Goal: Transaction & Acquisition: Purchase product/service

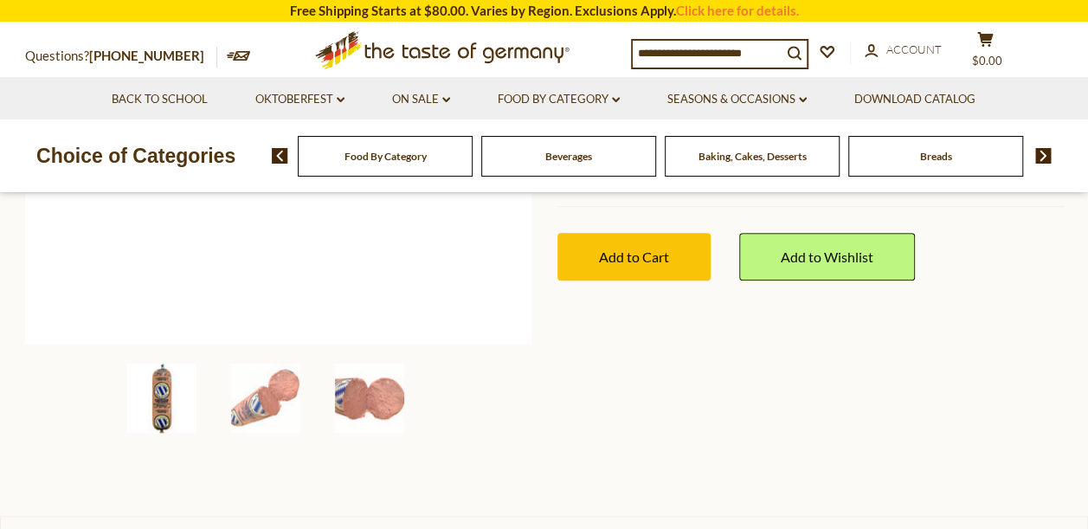
scroll to position [498, 0]
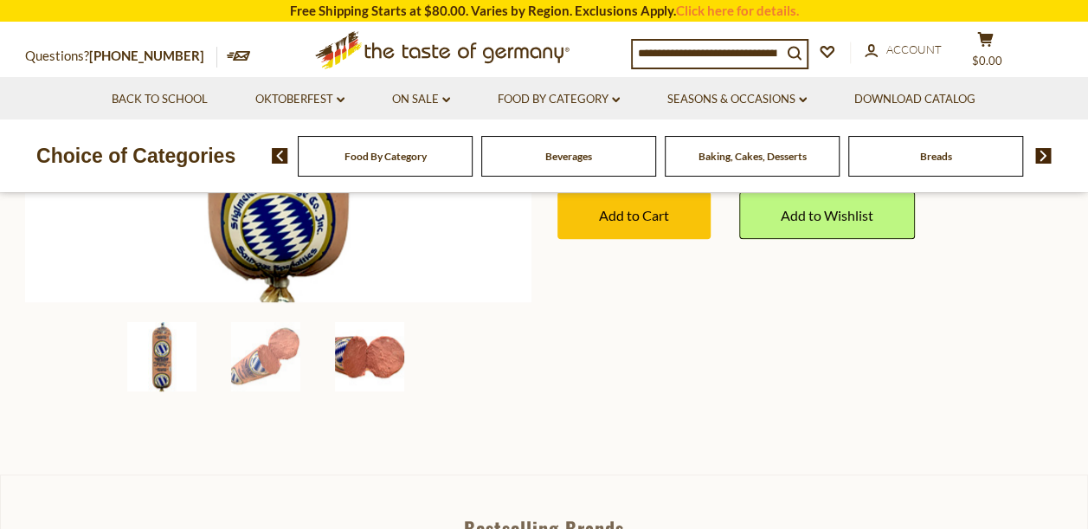
click at [395, 352] on img at bounding box center [369, 356] width 69 height 69
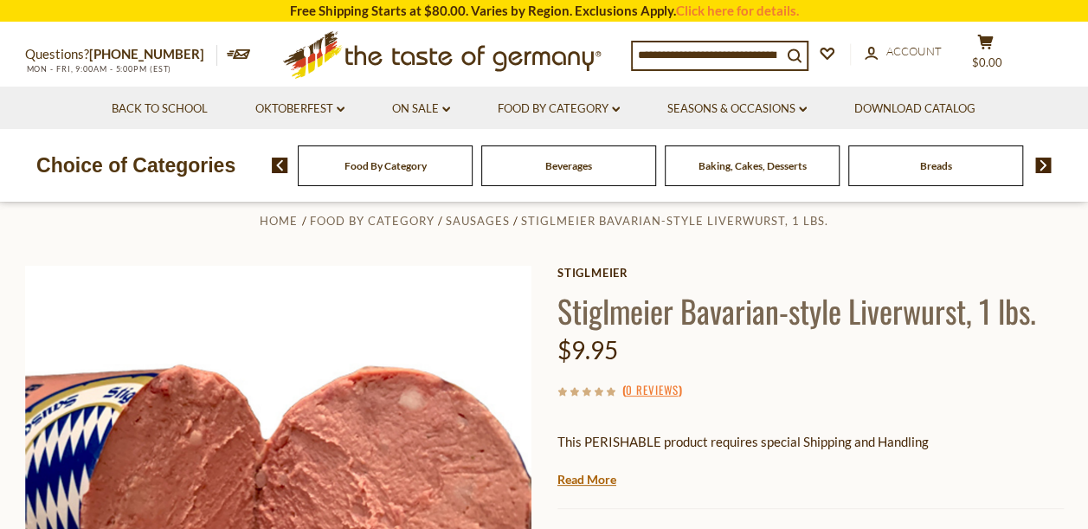
scroll to position [0, 0]
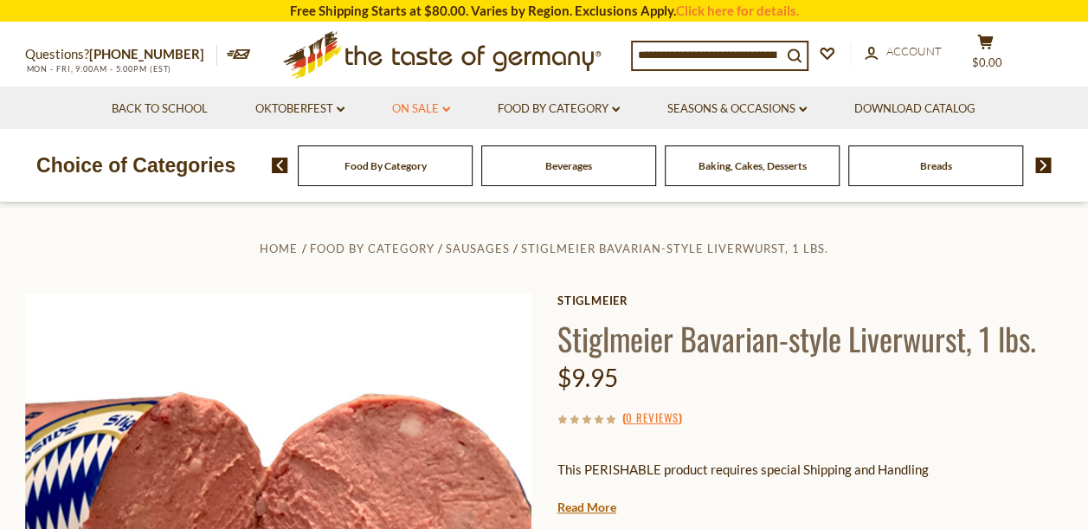
click at [421, 108] on link "On Sale dropdown_arrow" at bounding box center [421, 109] width 58 height 19
click at [421, 150] on link "All On Sale" at bounding box center [414, 154] width 62 height 16
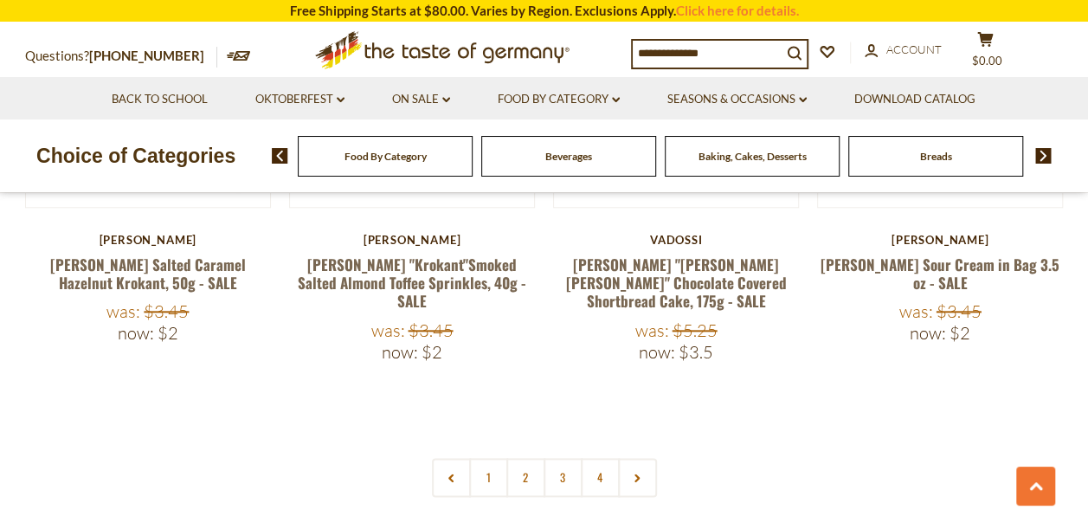
scroll to position [4070, 0]
click at [633, 459] on link at bounding box center [637, 478] width 39 height 39
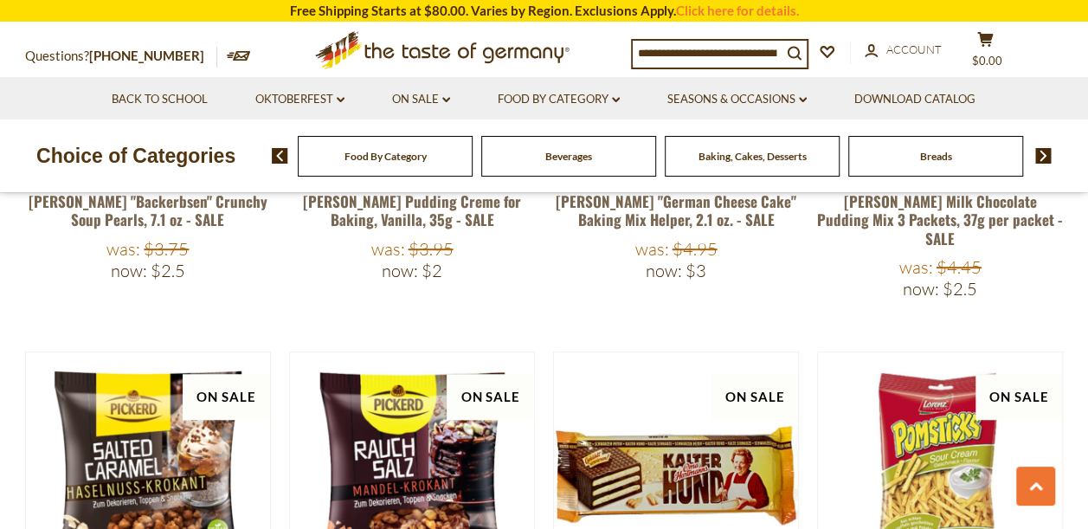
scroll to position [4070, 0]
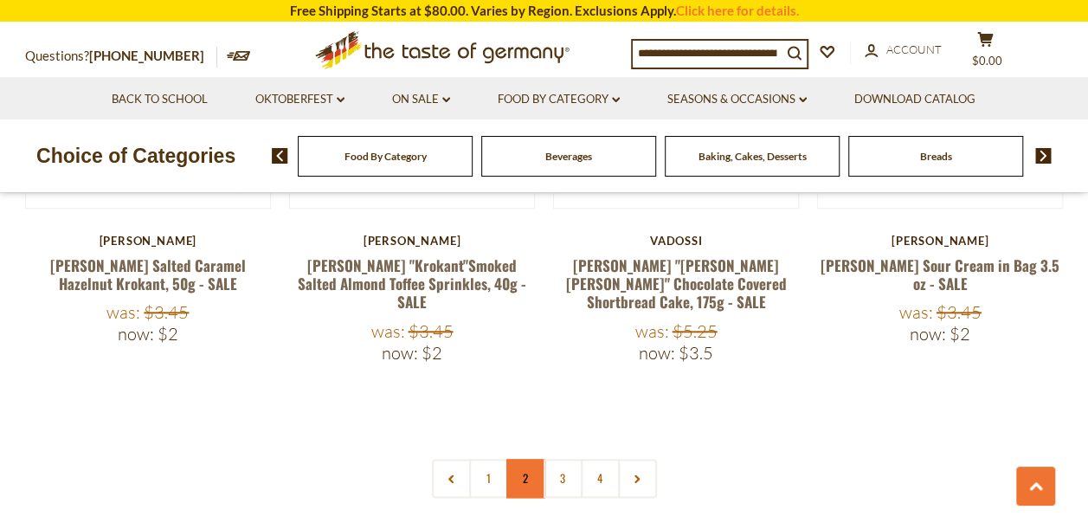
click at [521, 459] on link "2" at bounding box center [526, 478] width 39 height 39
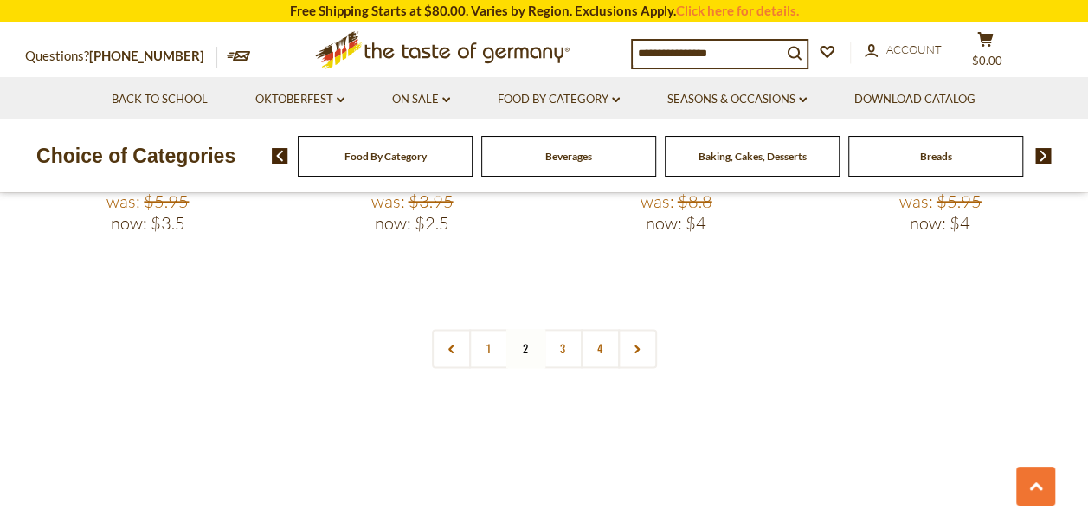
scroll to position [4190, 0]
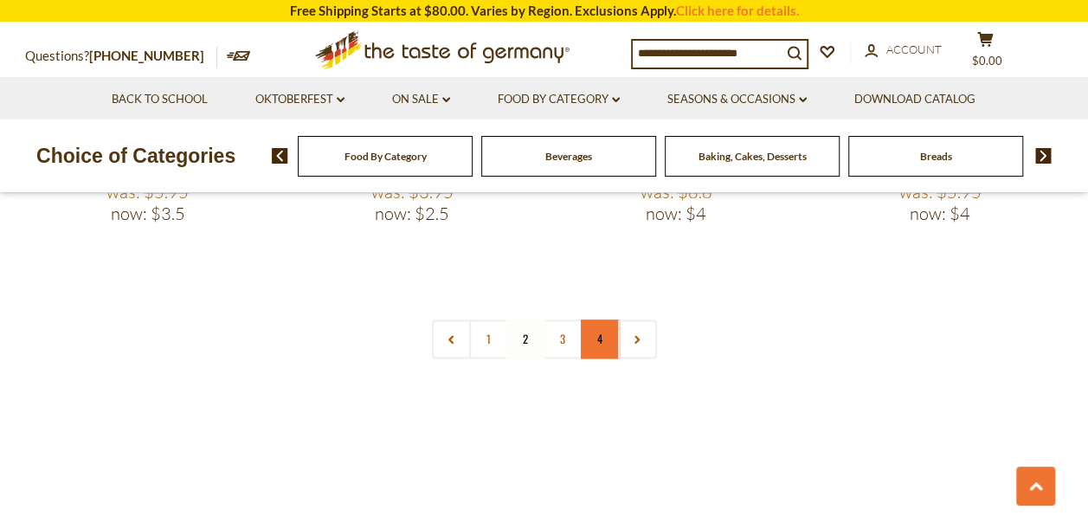
click at [606, 320] on link "4" at bounding box center [600, 339] width 39 height 39
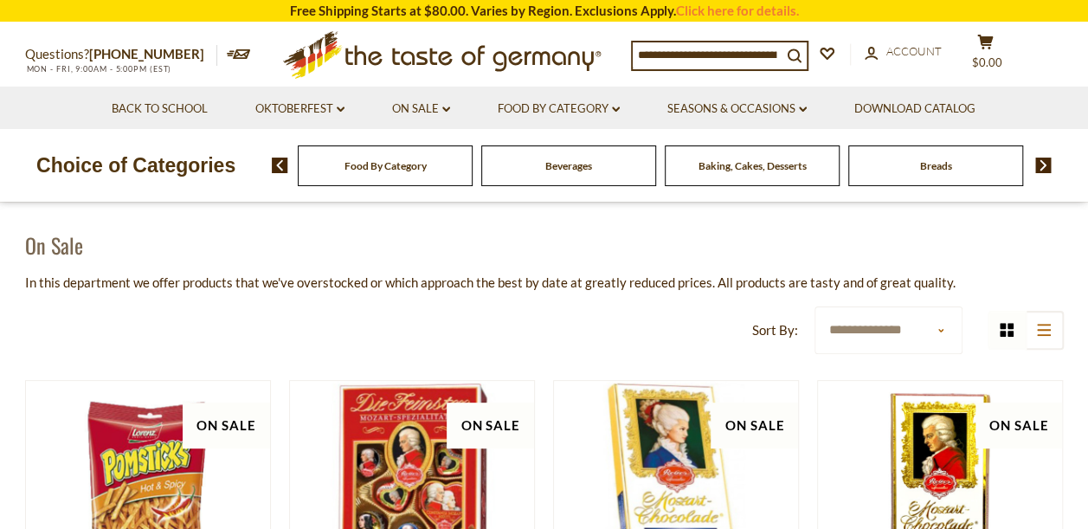
scroll to position [0, 0]
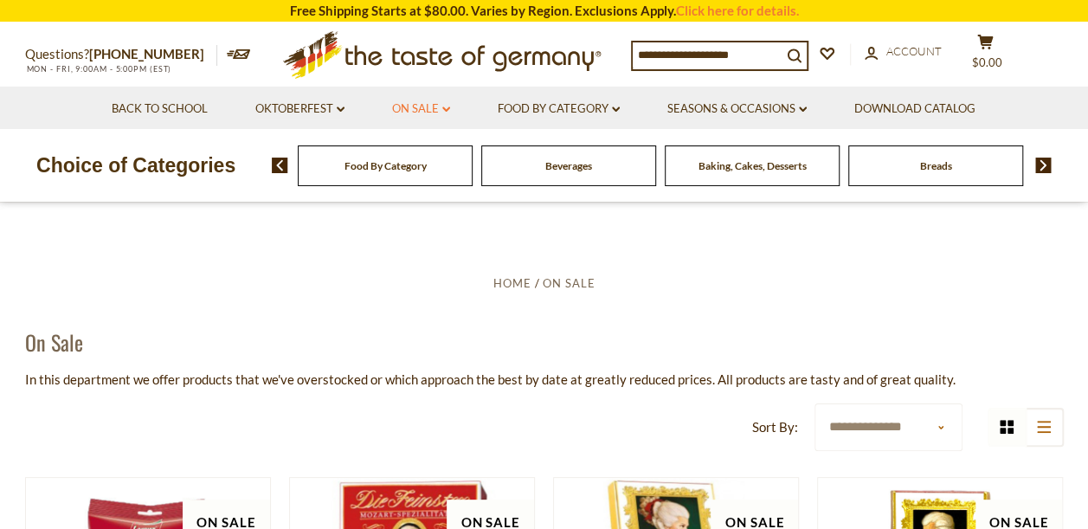
click at [423, 112] on link "On Sale dropdown_arrow" at bounding box center [421, 109] width 58 height 19
click at [431, 178] on link "Best By Deals" at bounding box center [423, 184] width 81 height 16
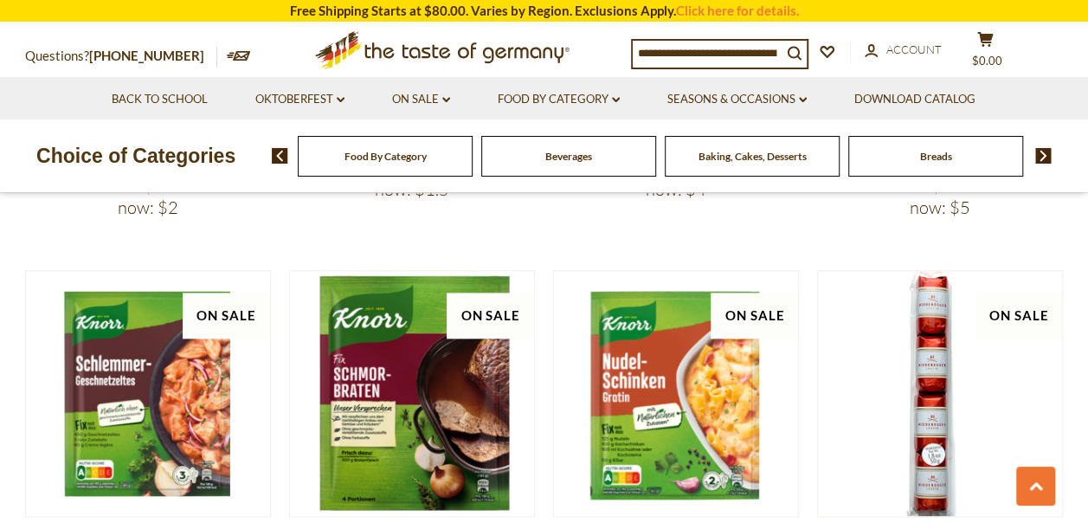
scroll to position [952, 0]
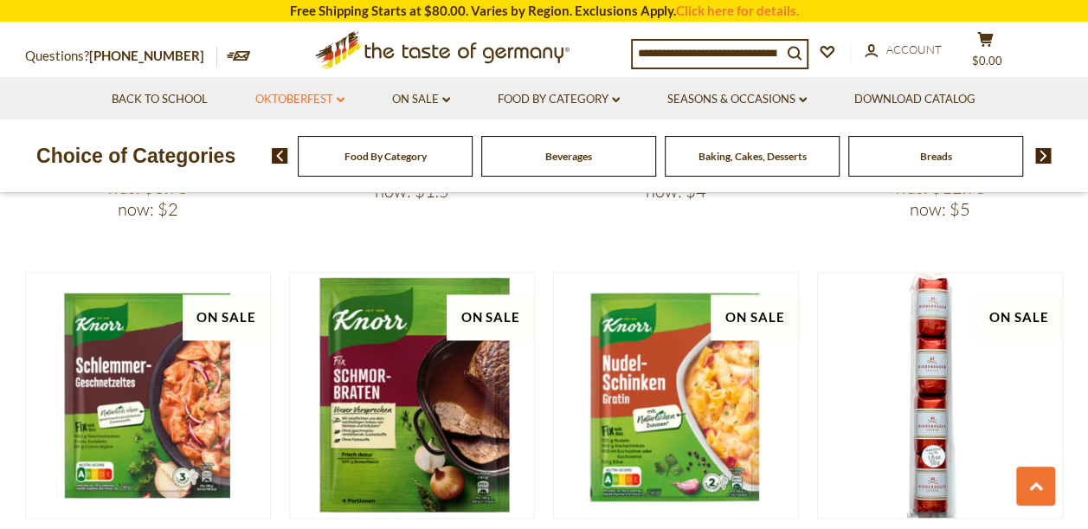
click at [294, 95] on link "Oktoberfest dropdown_arrow" at bounding box center [299, 99] width 89 height 19
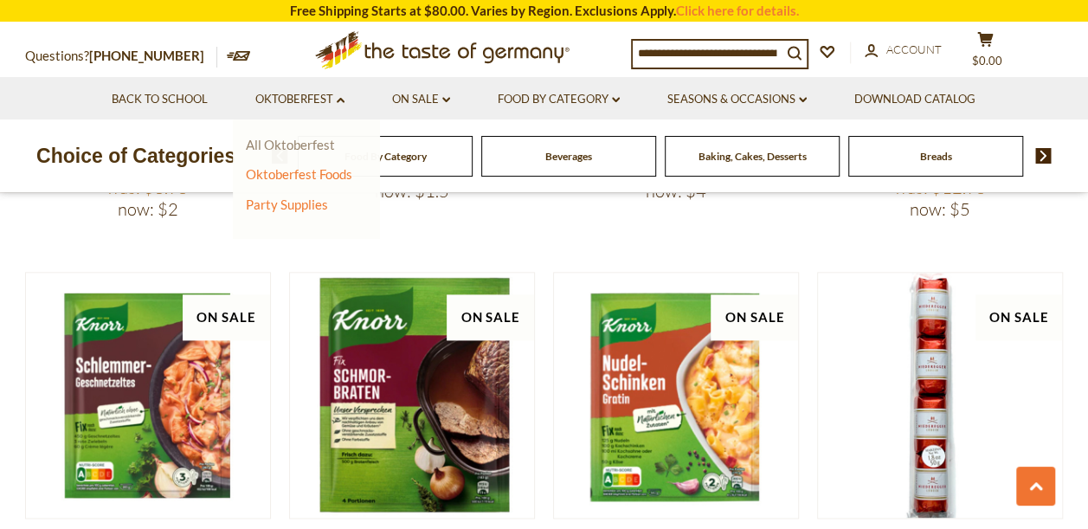
click at [294, 139] on link "All Oktoberfest" at bounding box center [290, 145] width 89 height 16
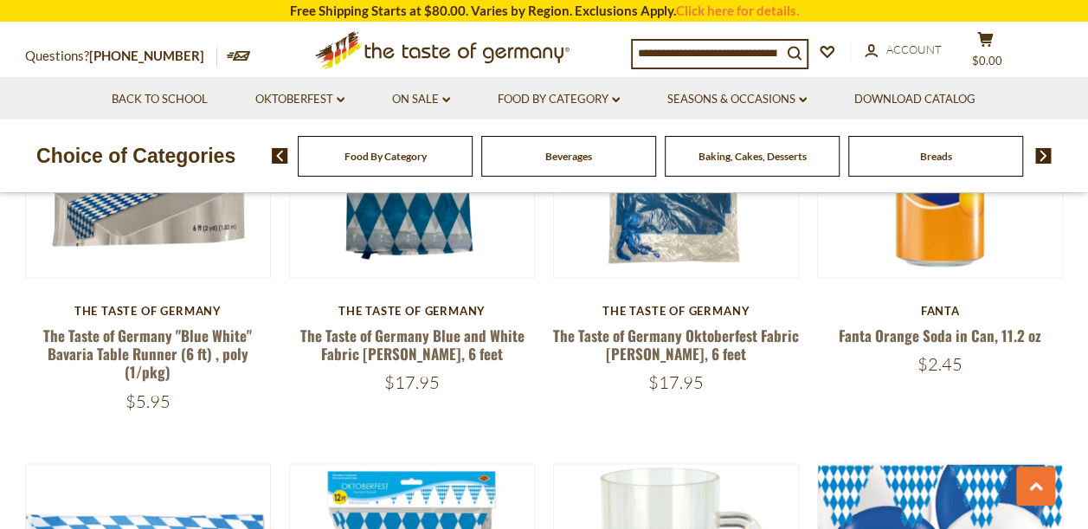
scroll to position [1364, 0]
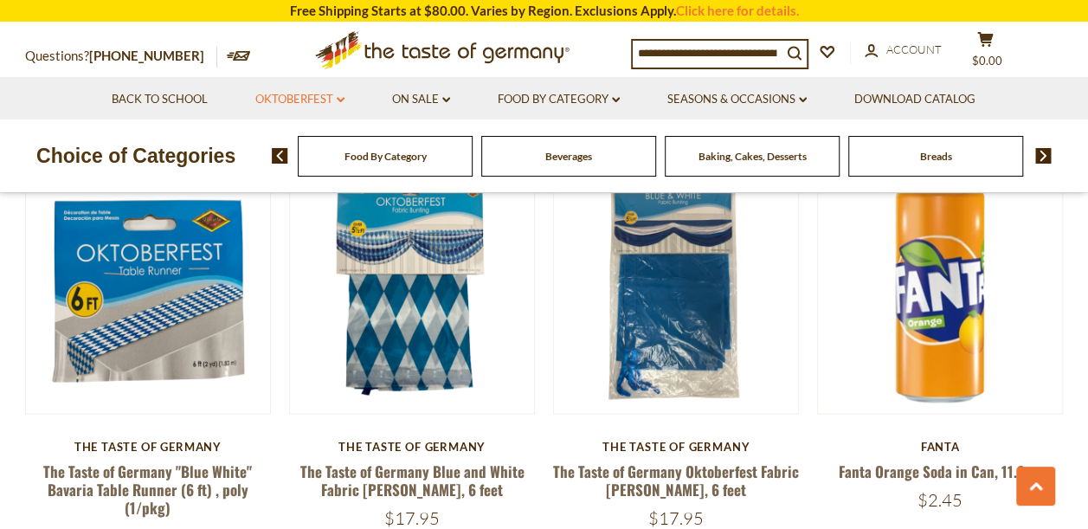
click at [304, 92] on link "Oktoberfest dropdown_arrow" at bounding box center [299, 99] width 89 height 19
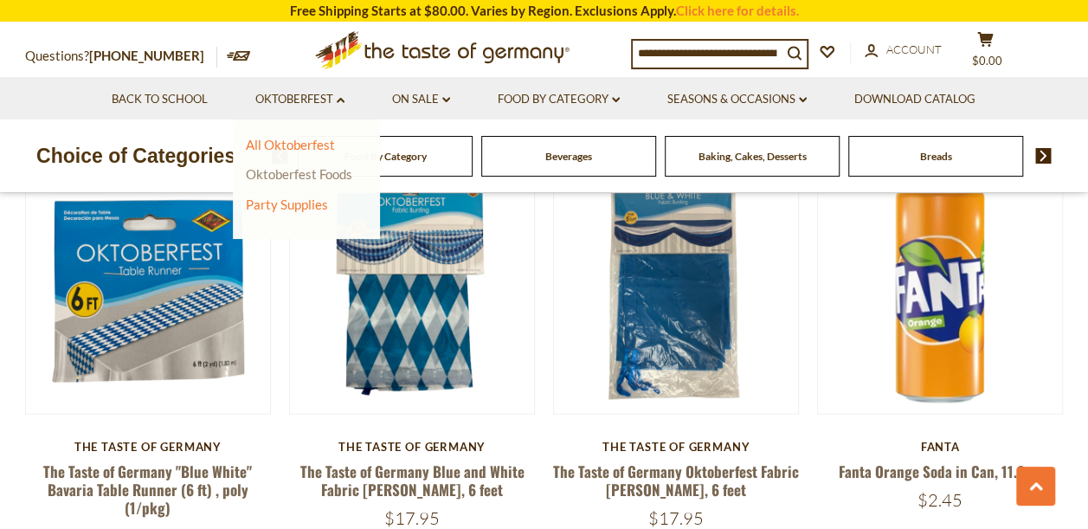
click at [288, 168] on link "Oktoberfest Foods" at bounding box center [299, 174] width 107 height 16
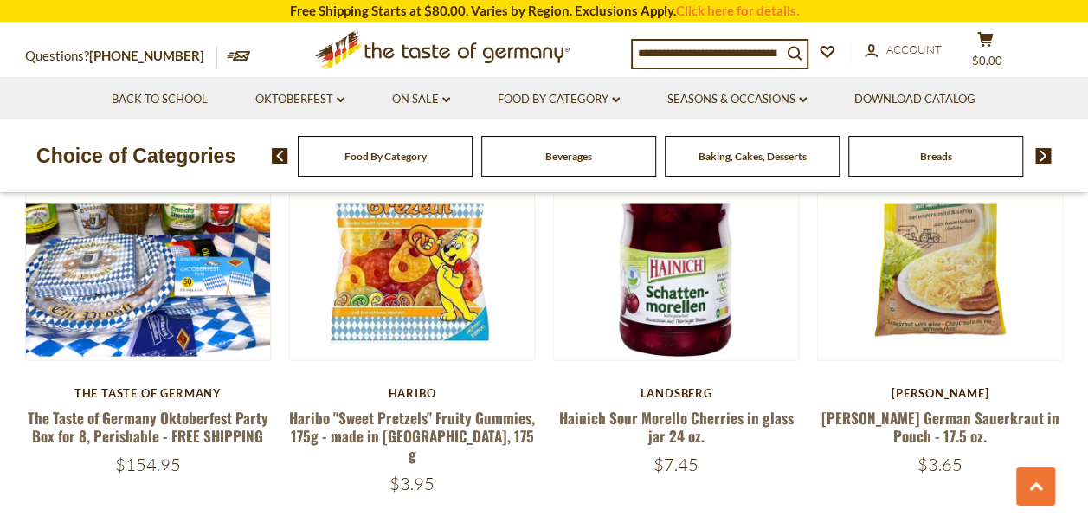
scroll to position [1320, 0]
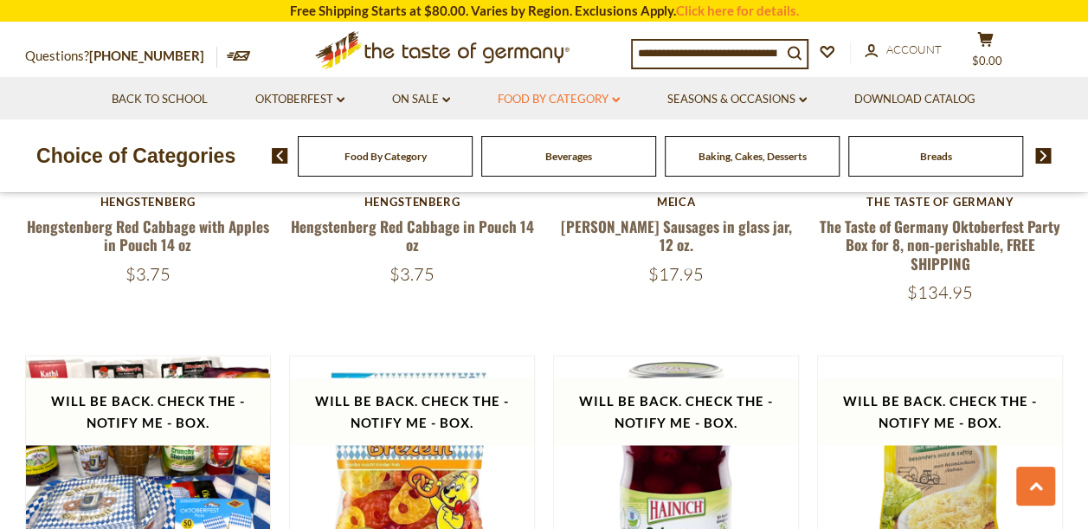
click at [593, 99] on link "Food By Category dropdown_arrow" at bounding box center [559, 99] width 122 height 19
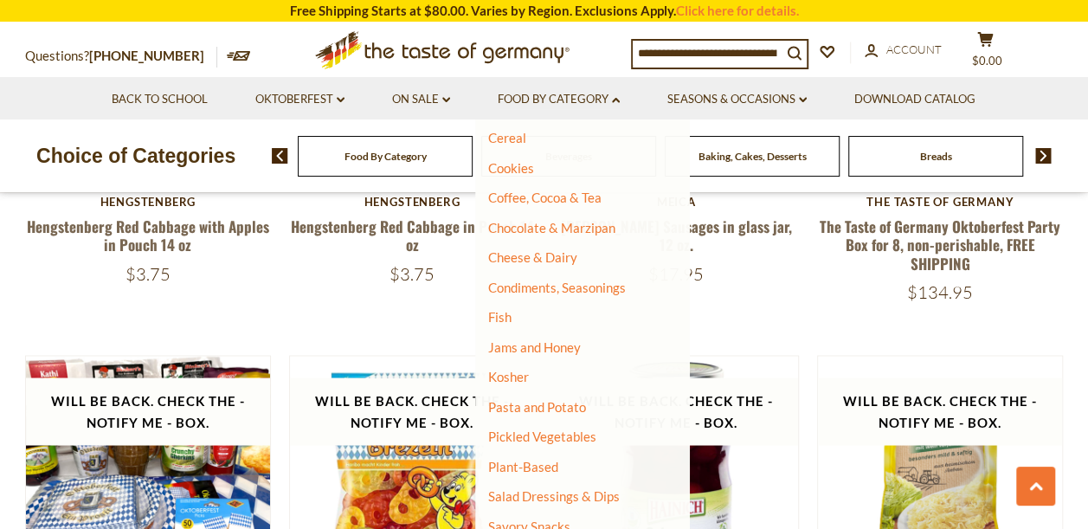
scroll to position [216, 0]
click at [551, 284] on link "Condiments, Seasonings" at bounding box center [557, 287] width 138 height 16
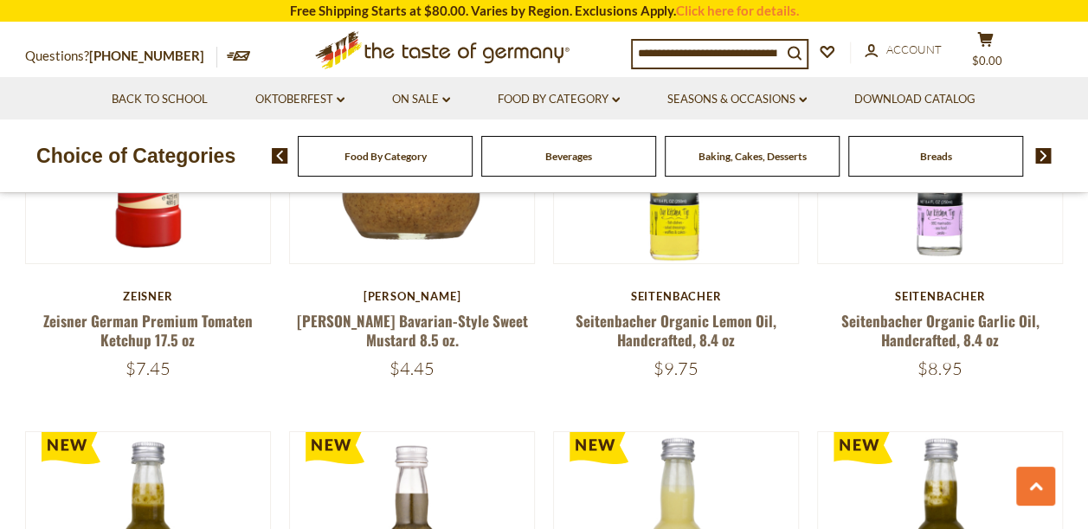
scroll to position [2728, 0]
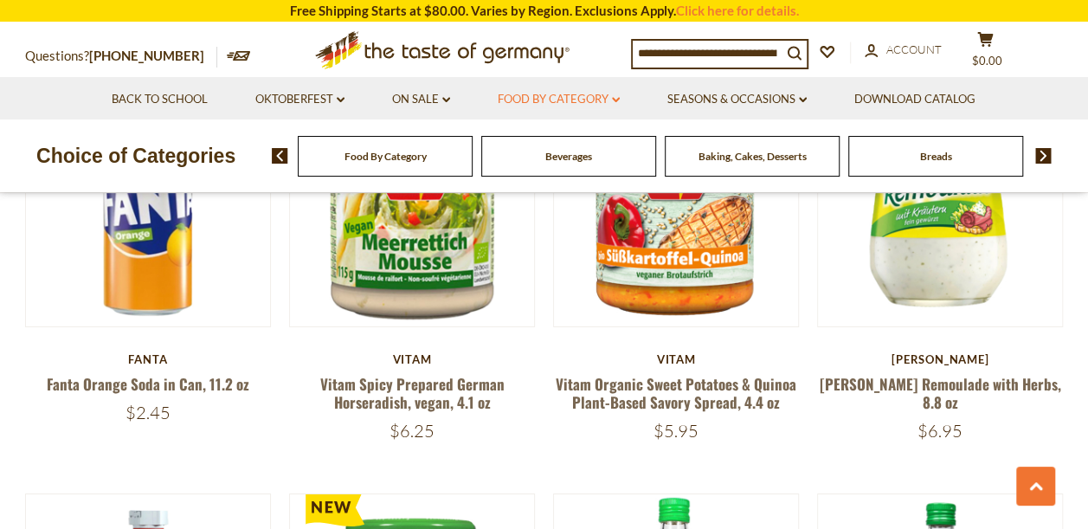
click at [546, 102] on link "Food By Category dropdown_arrow" at bounding box center [559, 99] width 122 height 19
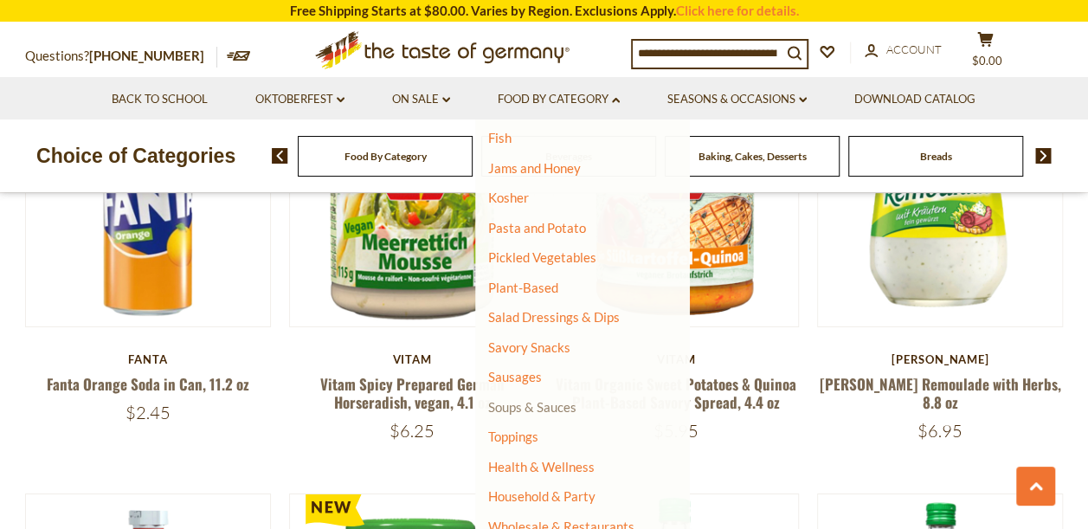
scroll to position [404, 0]
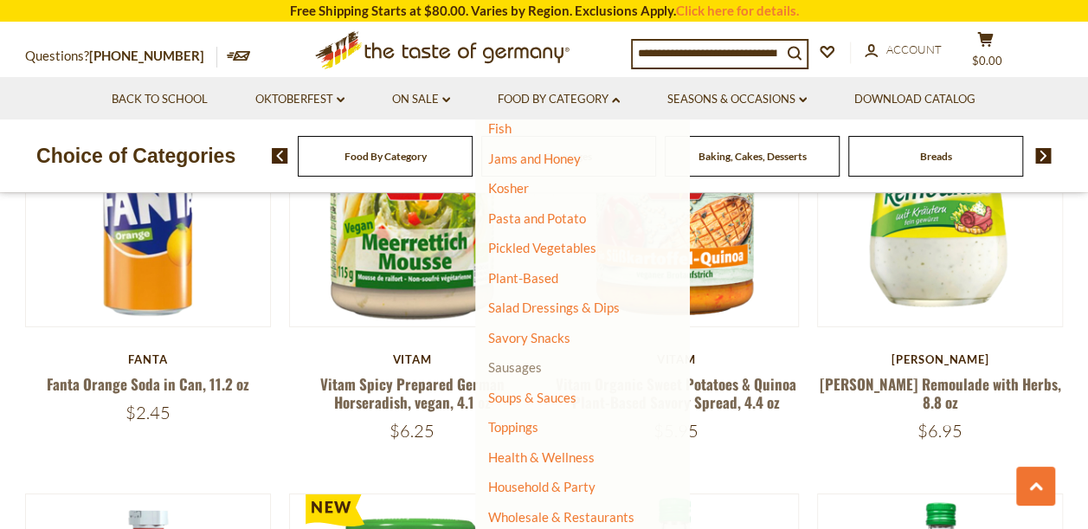
click at [520, 367] on link "Sausages" at bounding box center [515, 367] width 54 height 16
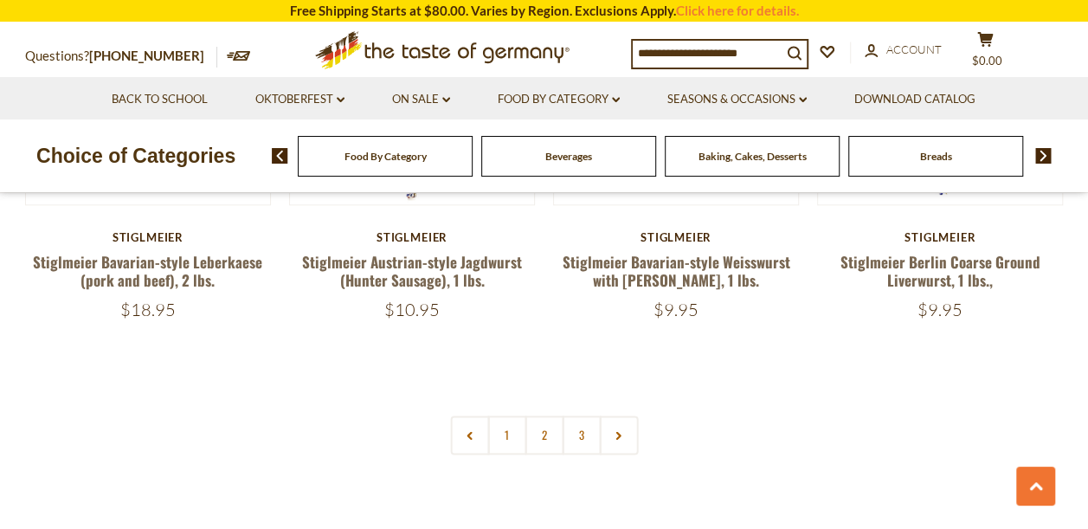
scroll to position [4113, 0]
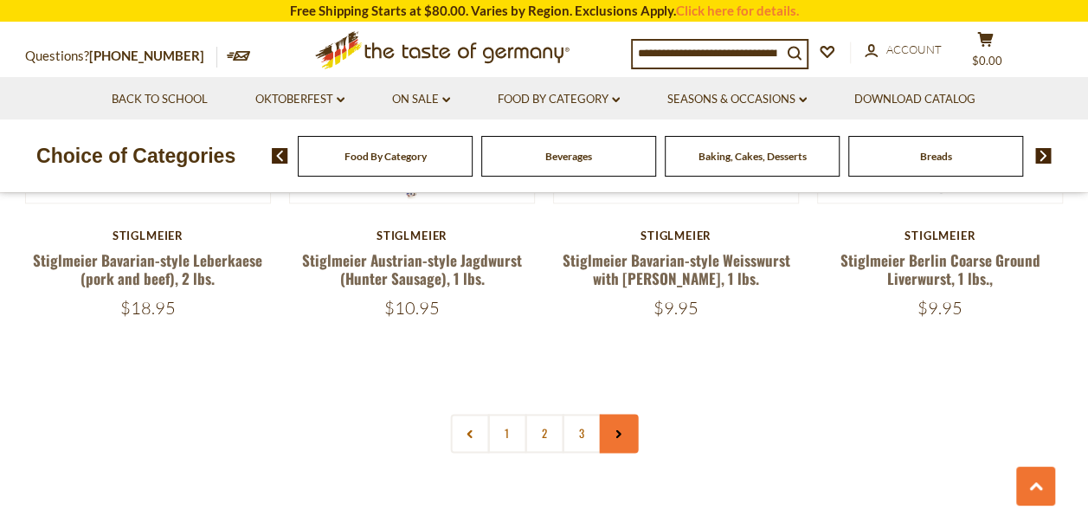
click at [622, 414] on link at bounding box center [618, 433] width 39 height 39
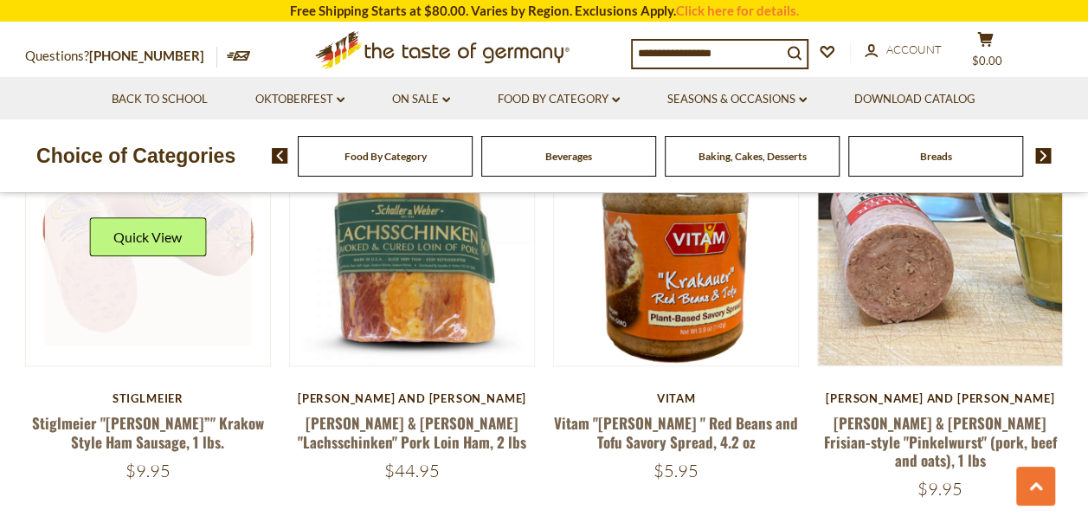
scroll to position [541, 0]
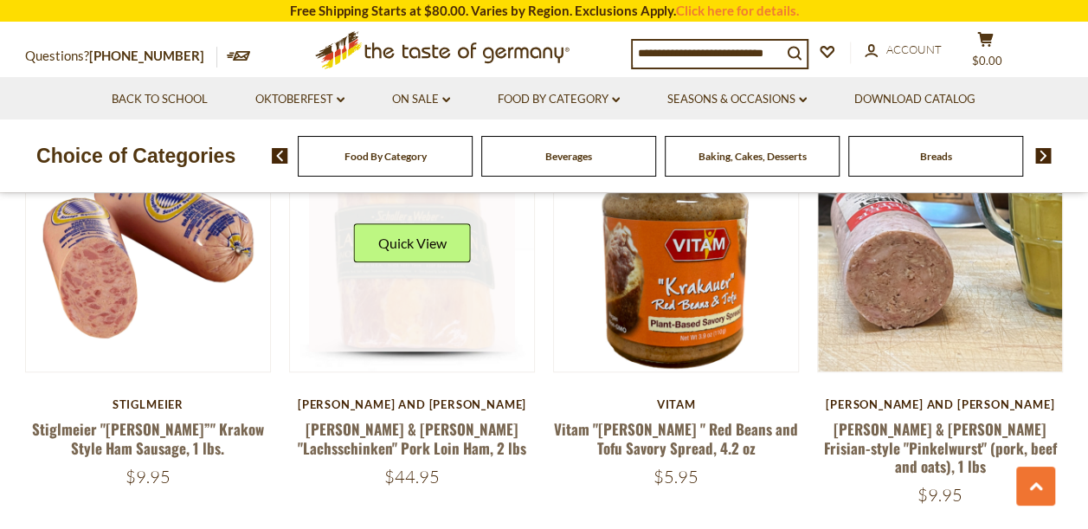
click at [443, 317] on link at bounding box center [412, 249] width 206 height 206
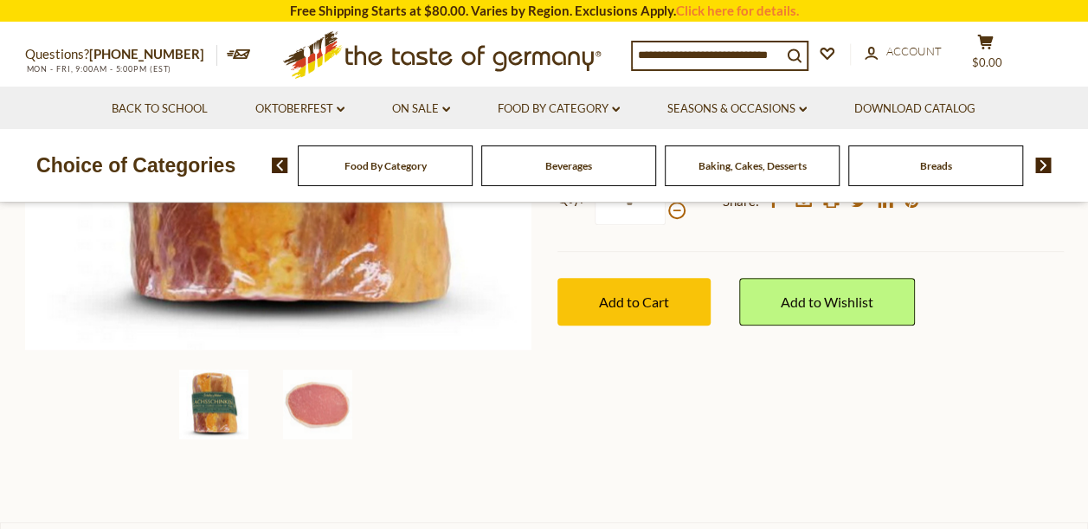
scroll to position [455, 0]
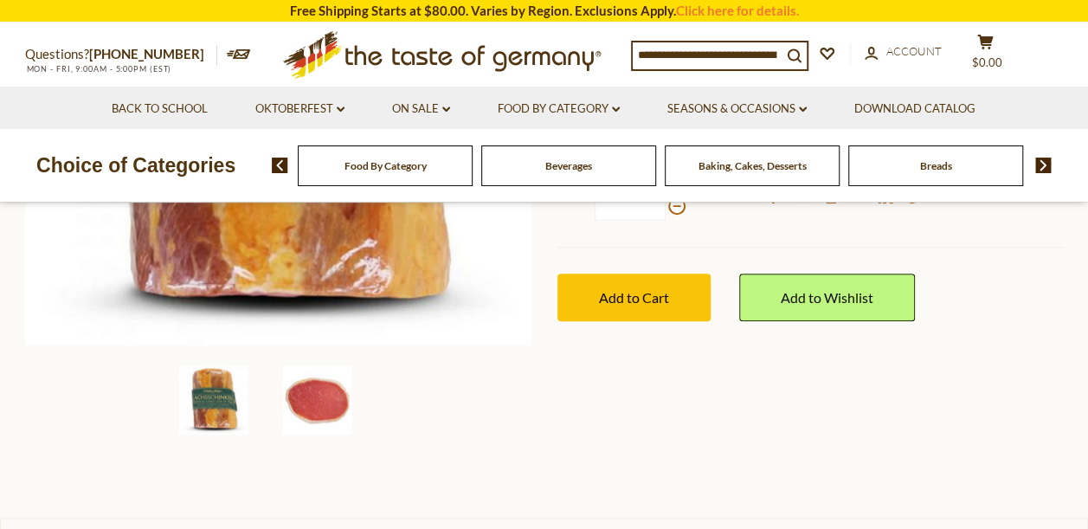
click at [324, 407] on img at bounding box center [317, 399] width 69 height 69
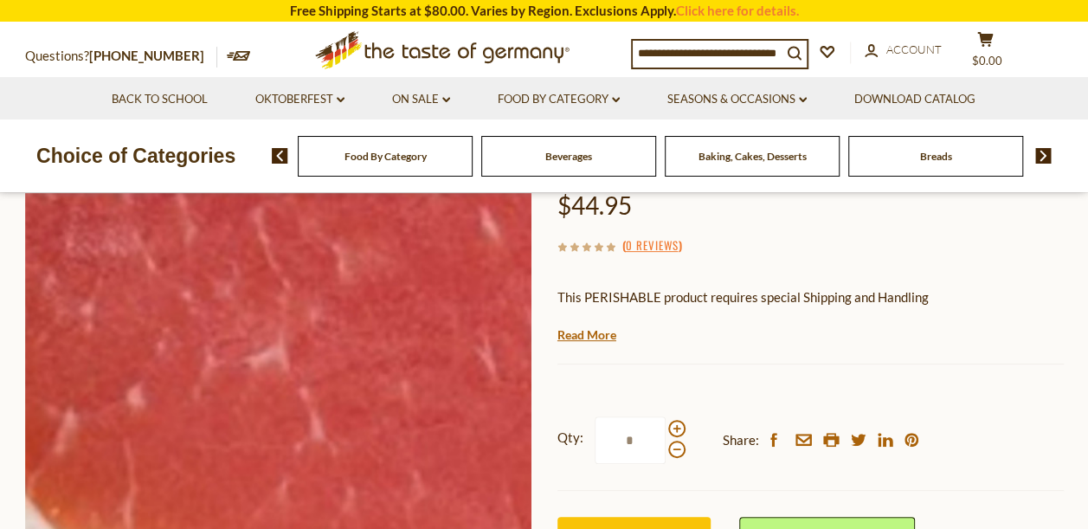
scroll to position [216, 0]
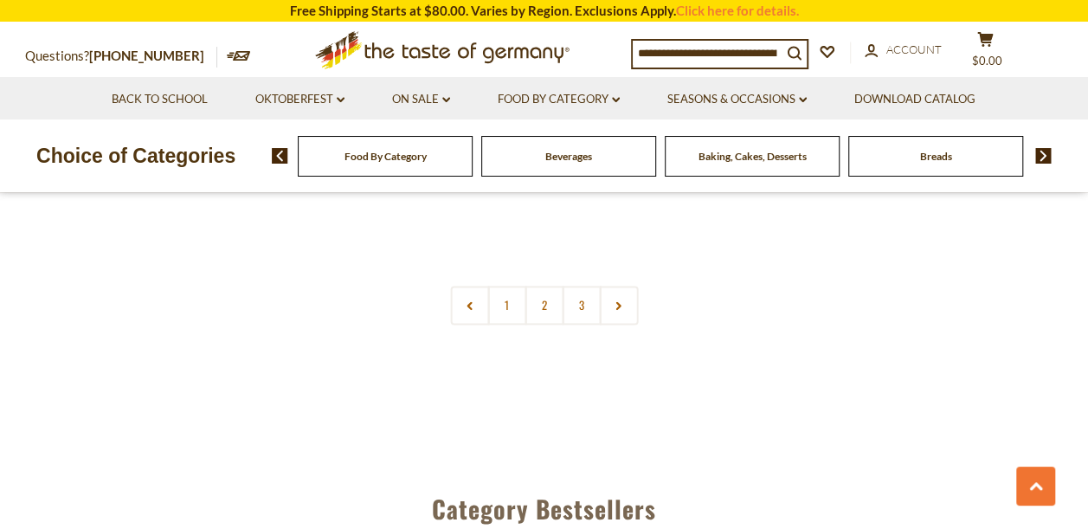
scroll to position [4243, 0]
click at [535, 284] on link "2" at bounding box center [544, 303] width 39 height 39
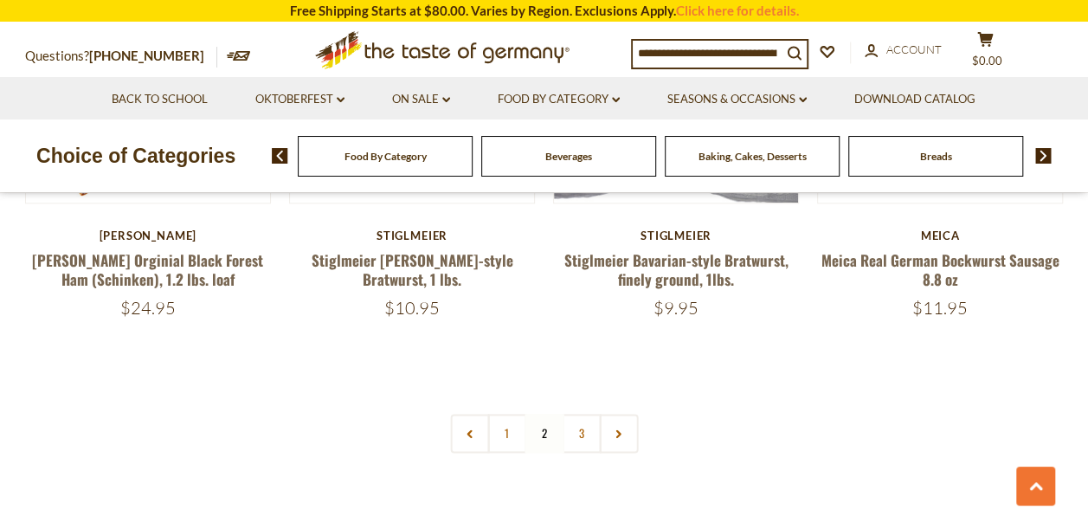
scroll to position [4115, 0]
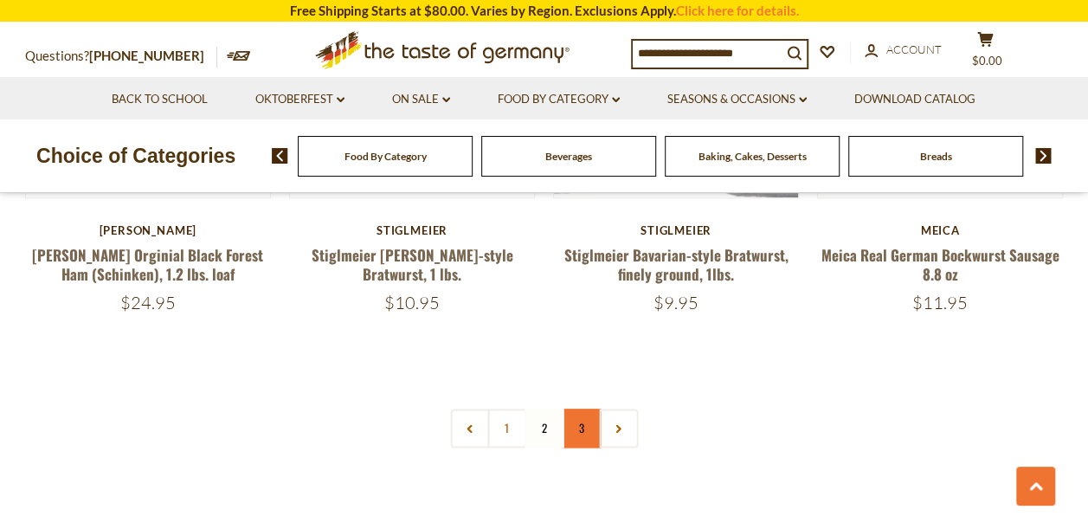
click at [585, 409] on link "3" at bounding box center [581, 428] width 39 height 39
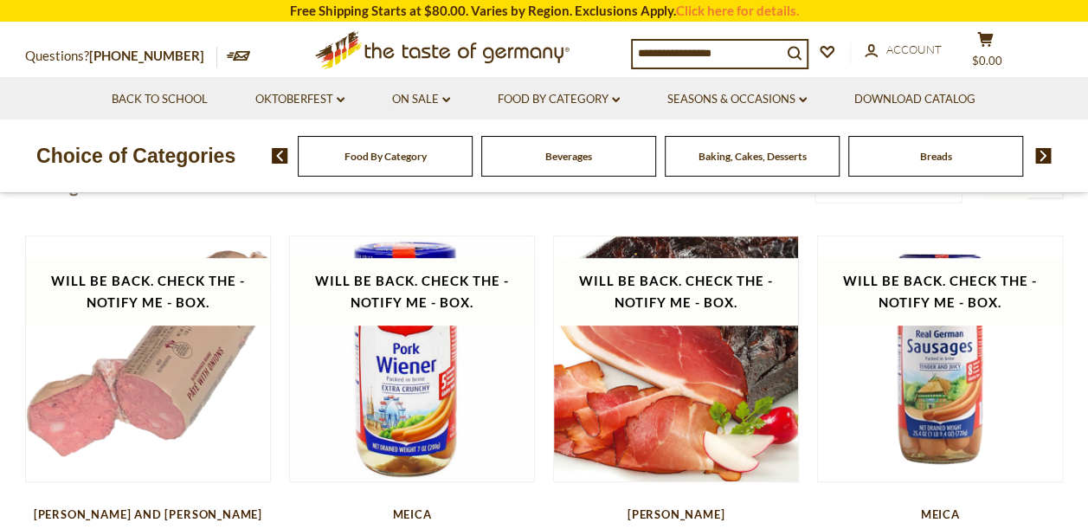
scroll to position [436, 0]
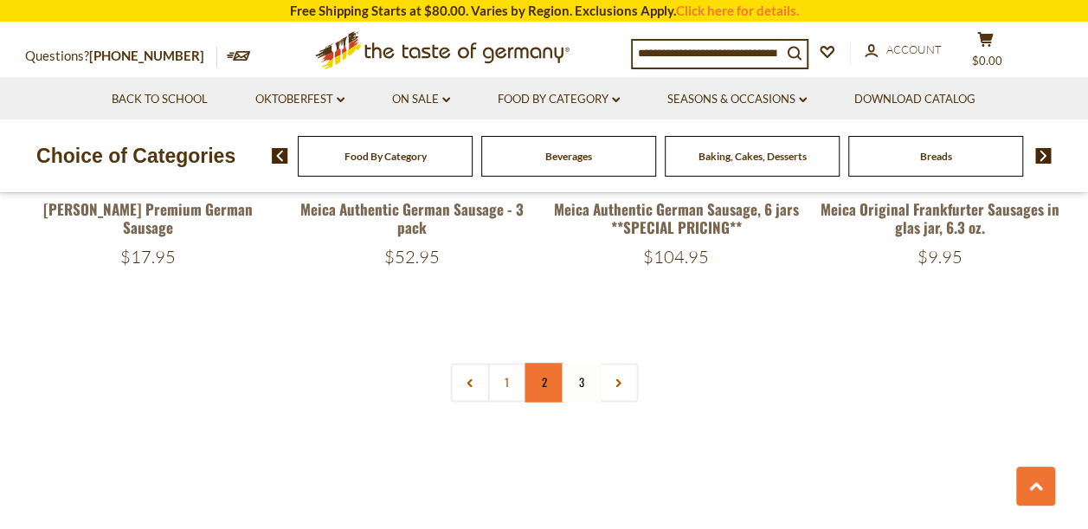
click at [526, 367] on link "2" at bounding box center [544, 382] width 39 height 39
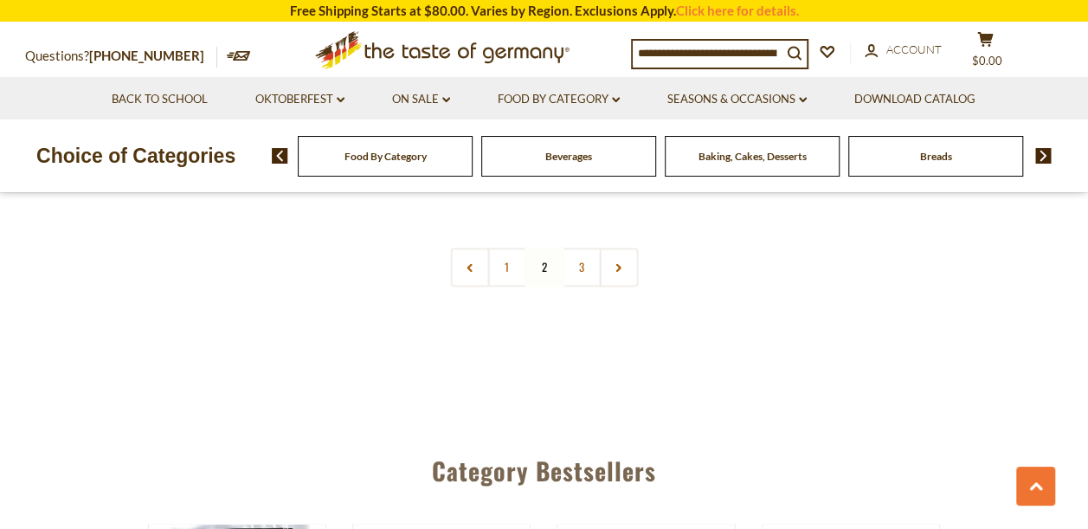
scroll to position [4267, 0]
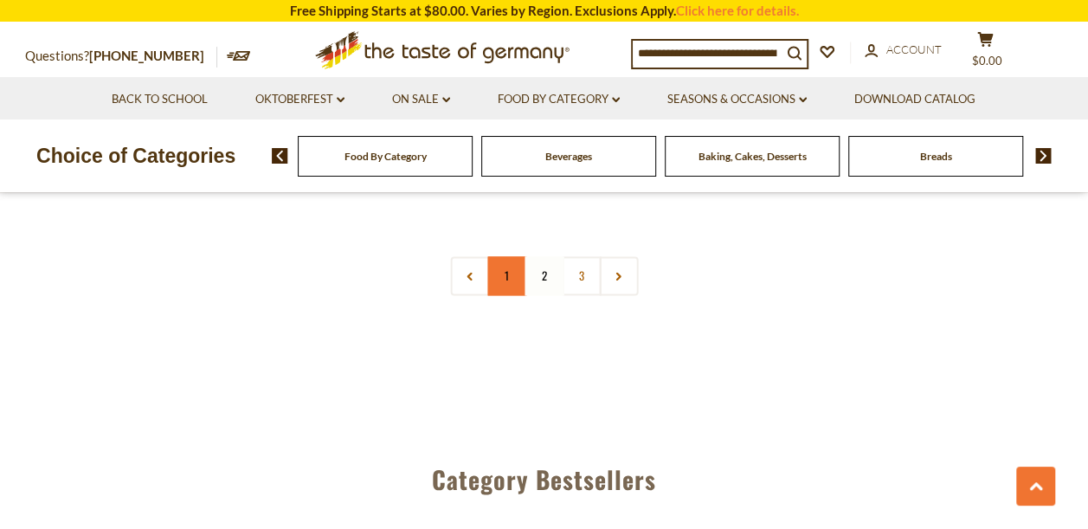
click at [500, 256] on link "1" at bounding box center [506, 275] width 39 height 39
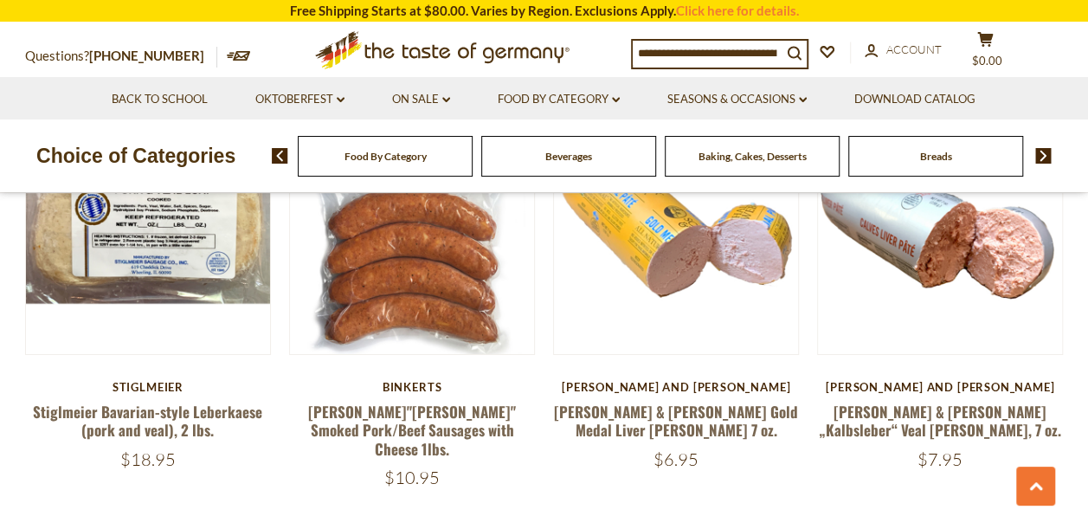
scroll to position [3117, 0]
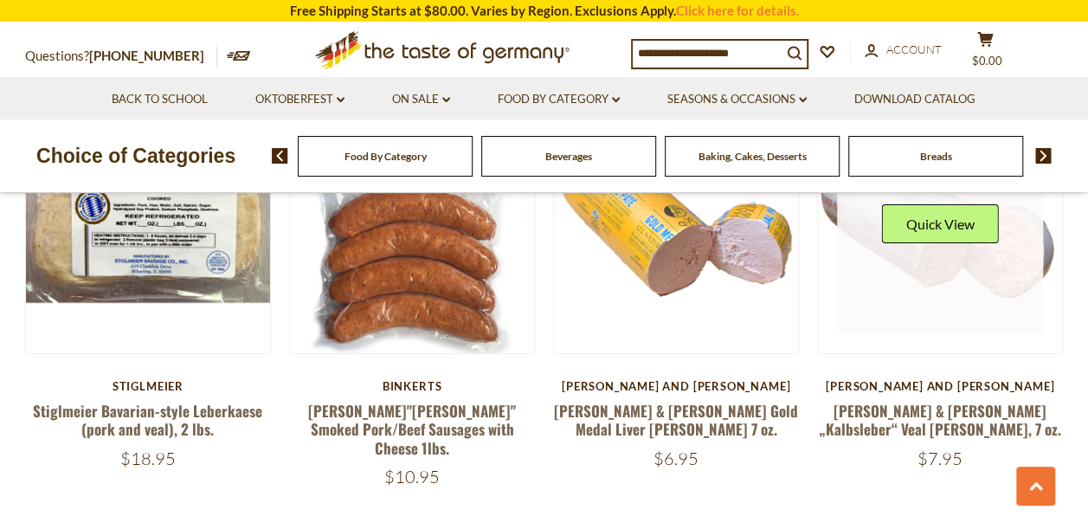
click at [928, 254] on link at bounding box center [940, 231] width 206 height 206
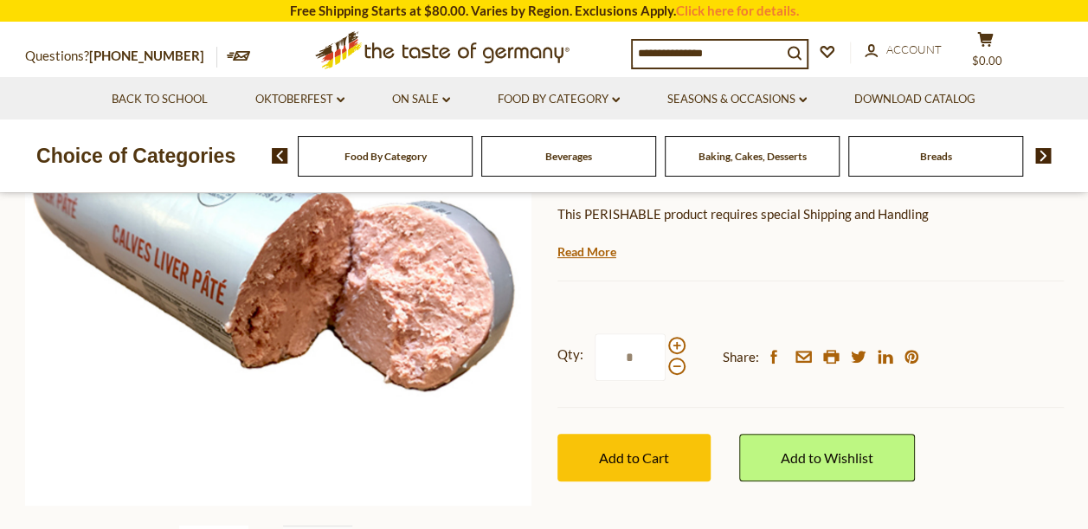
scroll to position [303, 0]
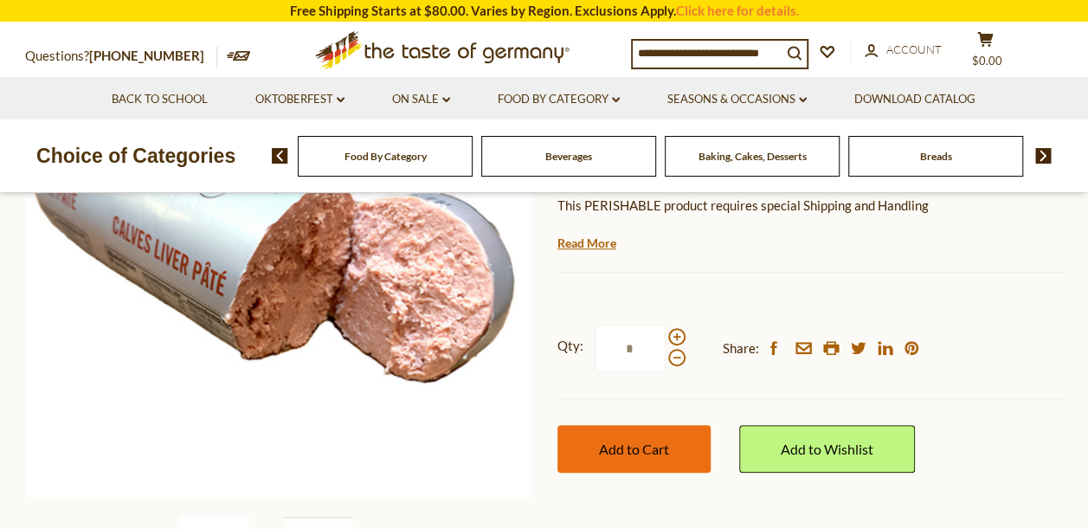
click at [668, 432] on button "Add to Cart" at bounding box center [634, 449] width 153 height 48
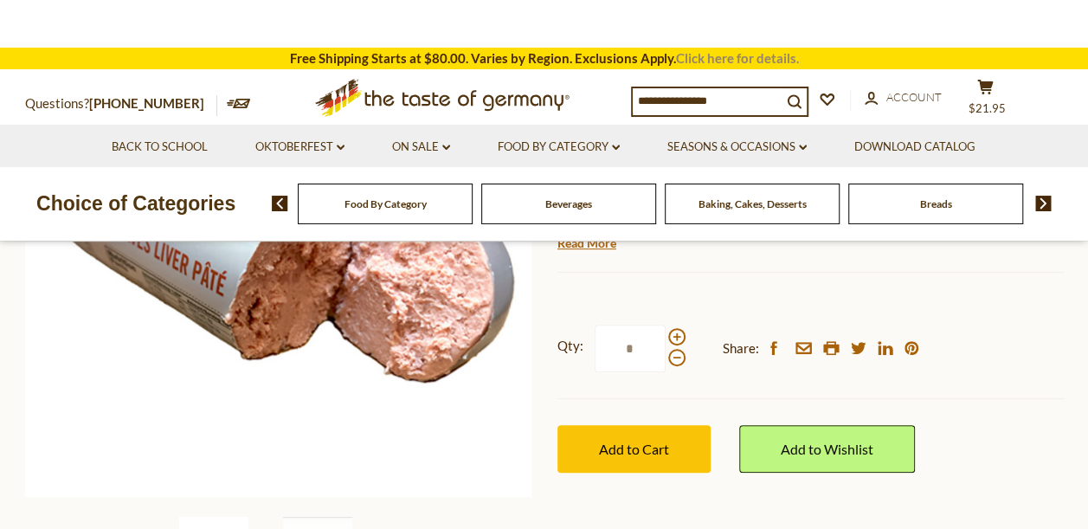
click at [713, 59] on link "Click here for details." at bounding box center [737, 58] width 123 height 16
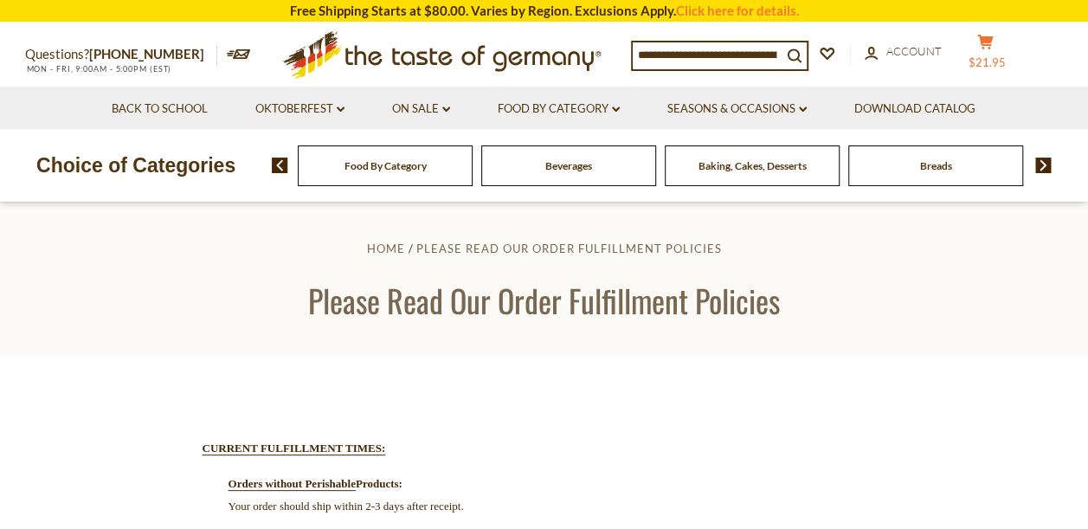
click at [1001, 55] on button "cart $21.95" at bounding box center [986, 55] width 52 height 43
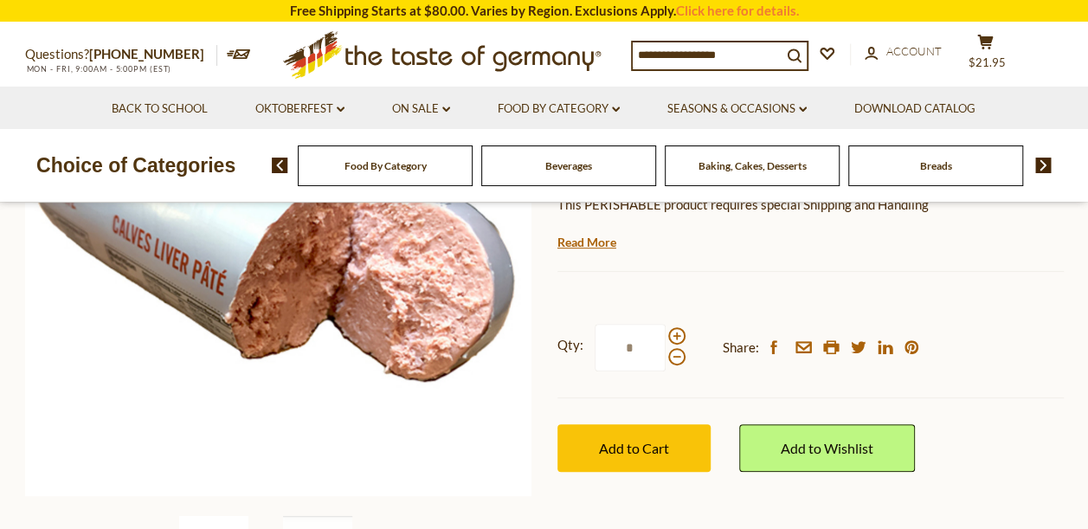
scroll to position [303, 0]
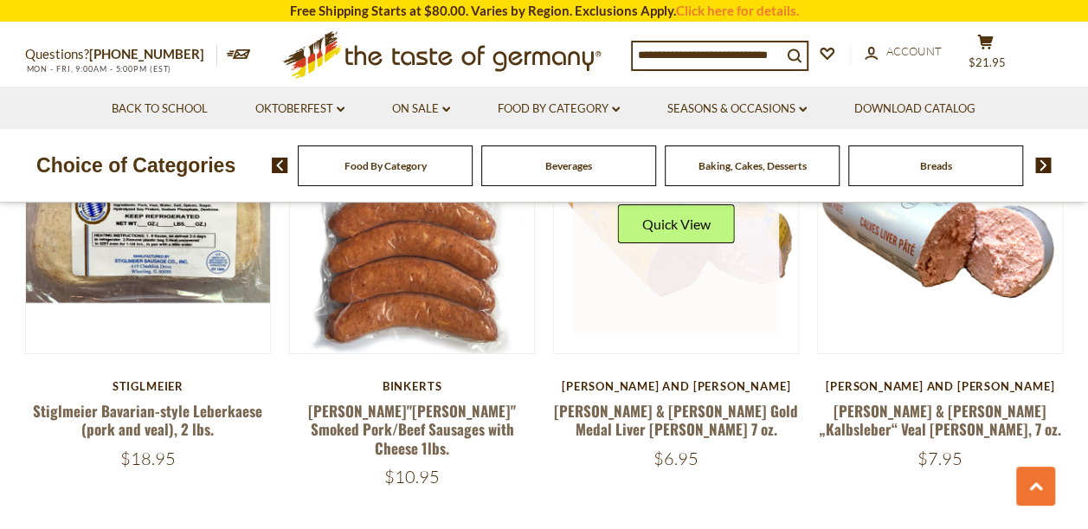
click at [734, 272] on link at bounding box center [676, 231] width 206 height 206
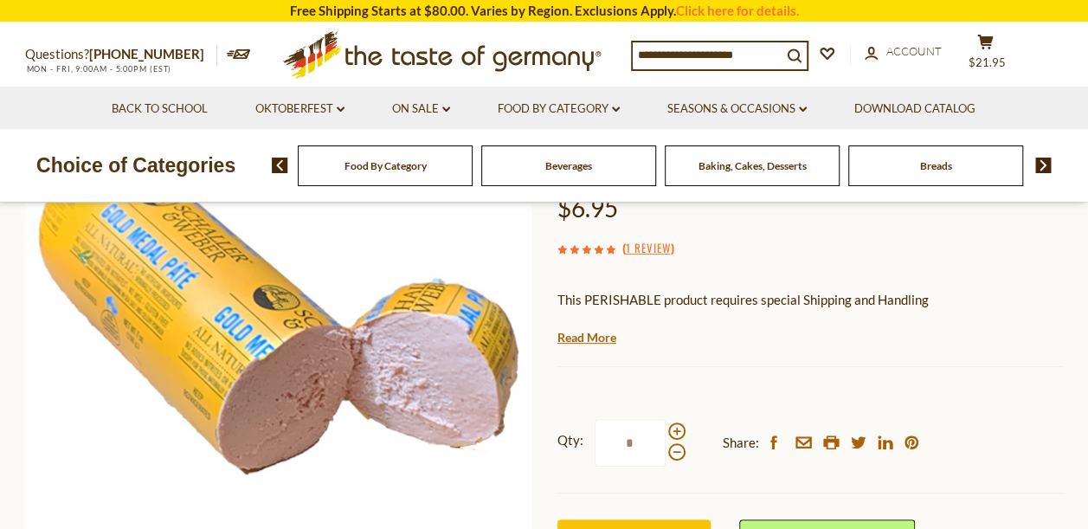
scroll to position [303, 0]
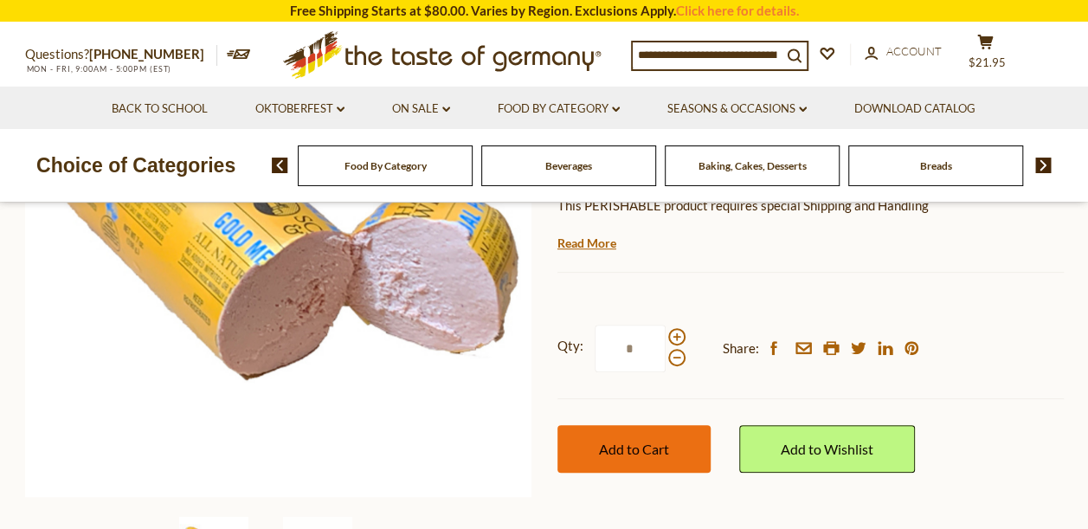
click at [684, 425] on button "Add to Cart" at bounding box center [634, 449] width 153 height 48
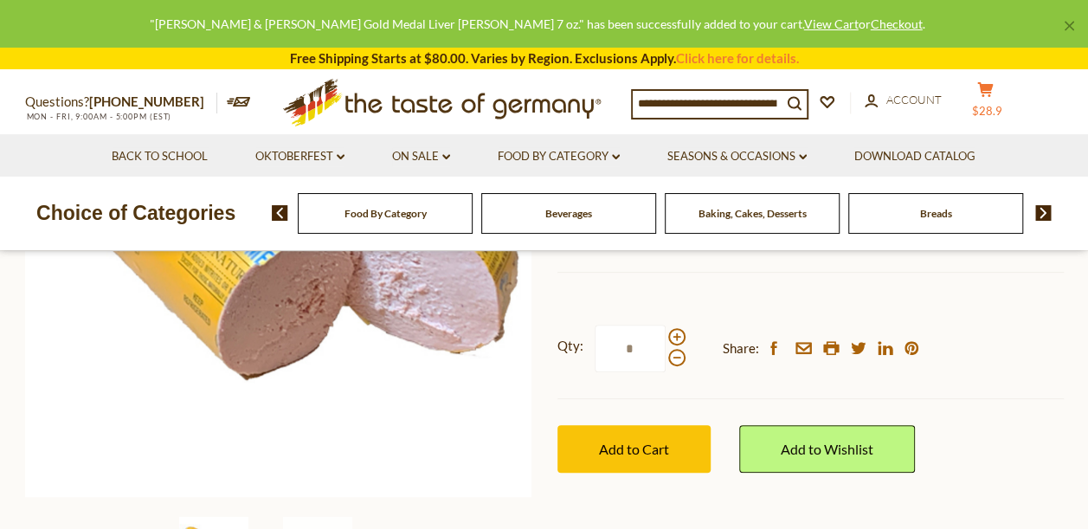
click at [1003, 104] on span "$28.9" at bounding box center [987, 111] width 30 height 14
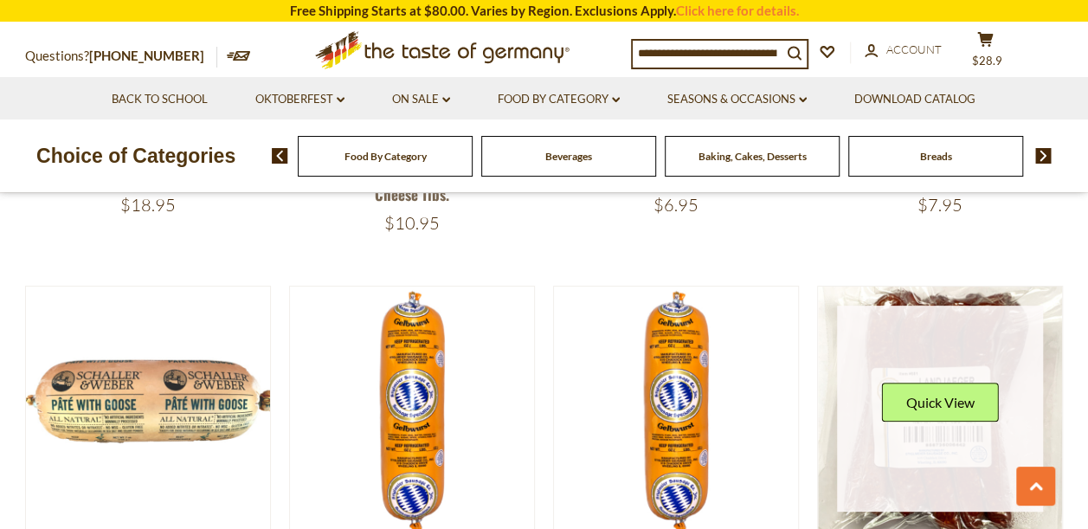
scroll to position [3355, 0]
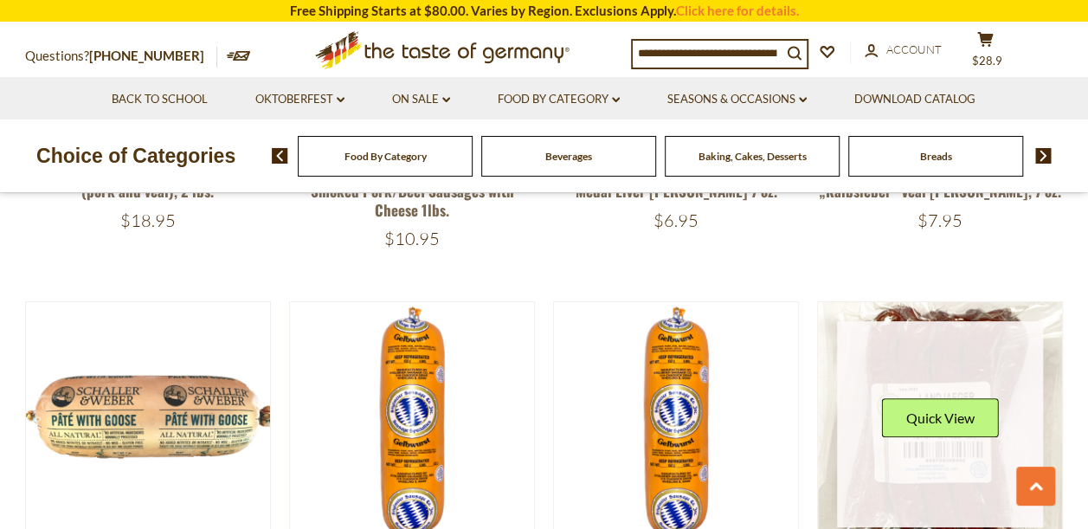
click at [963, 302] on img at bounding box center [940, 424] width 245 height 245
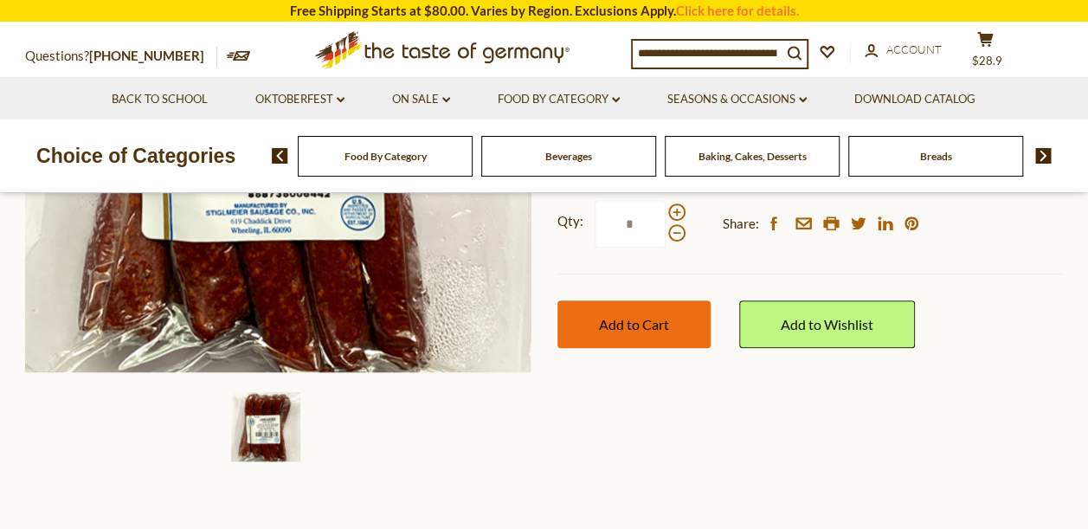
scroll to position [433, 0]
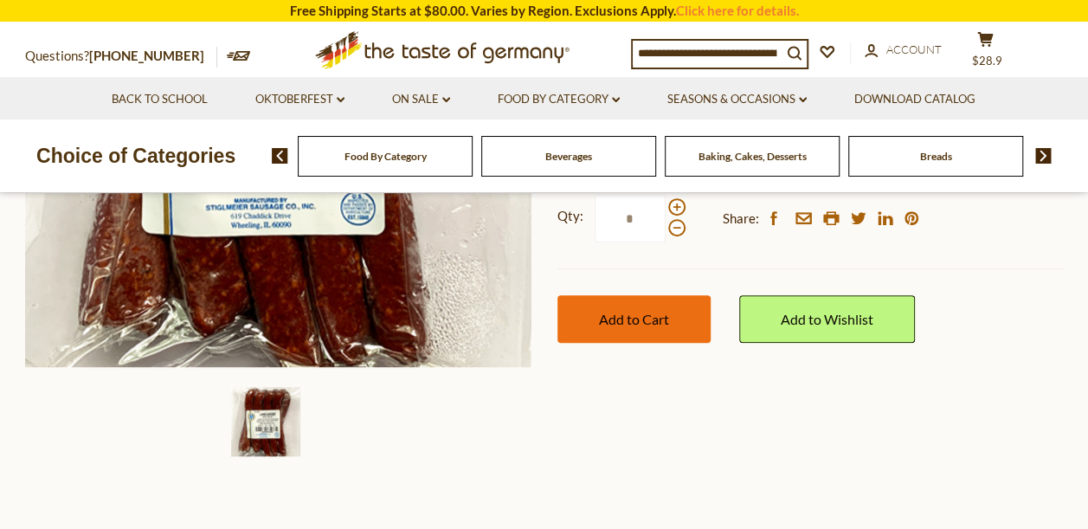
click at [623, 324] on span "Add to Cart" at bounding box center [634, 319] width 70 height 16
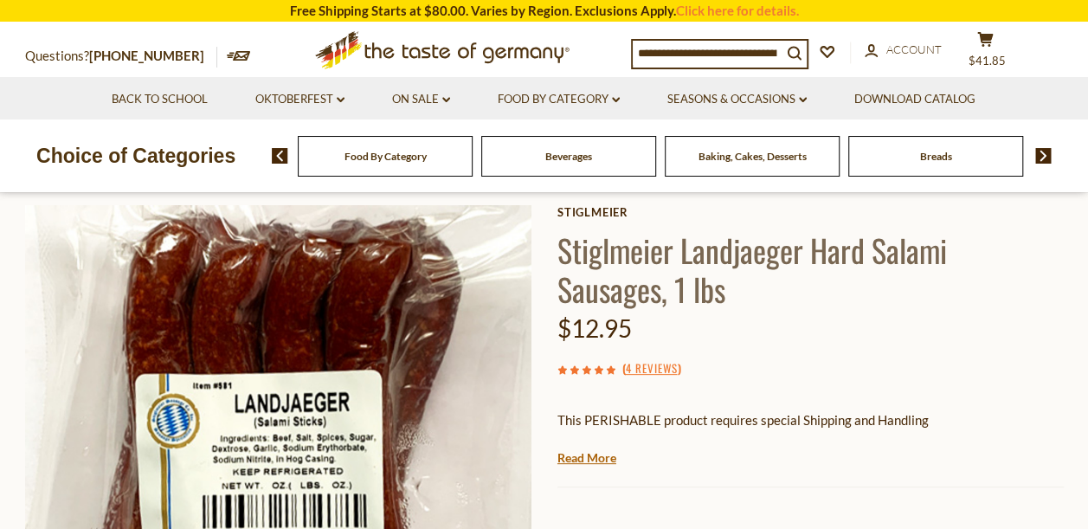
scroll to position [87, 0]
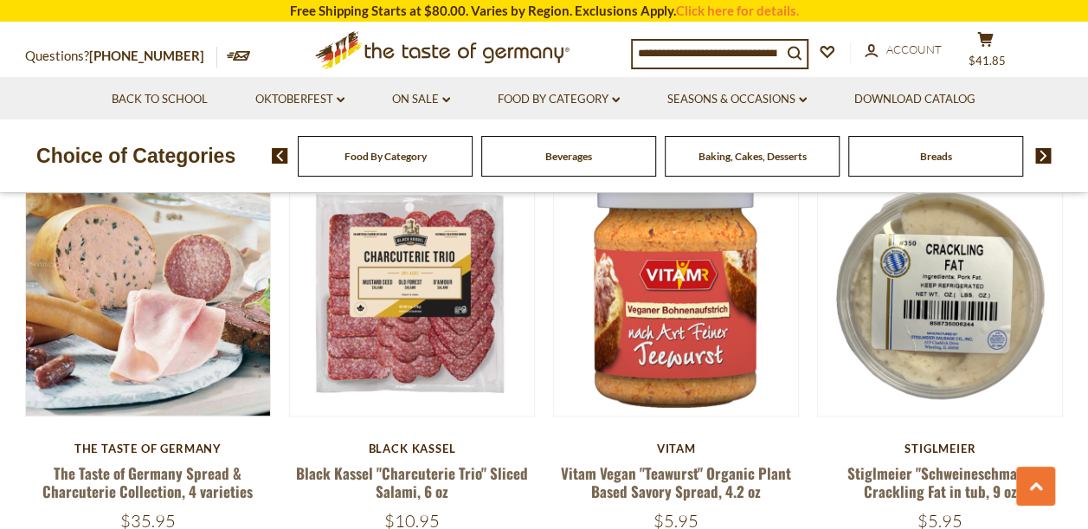
scroll to position [931, 0]
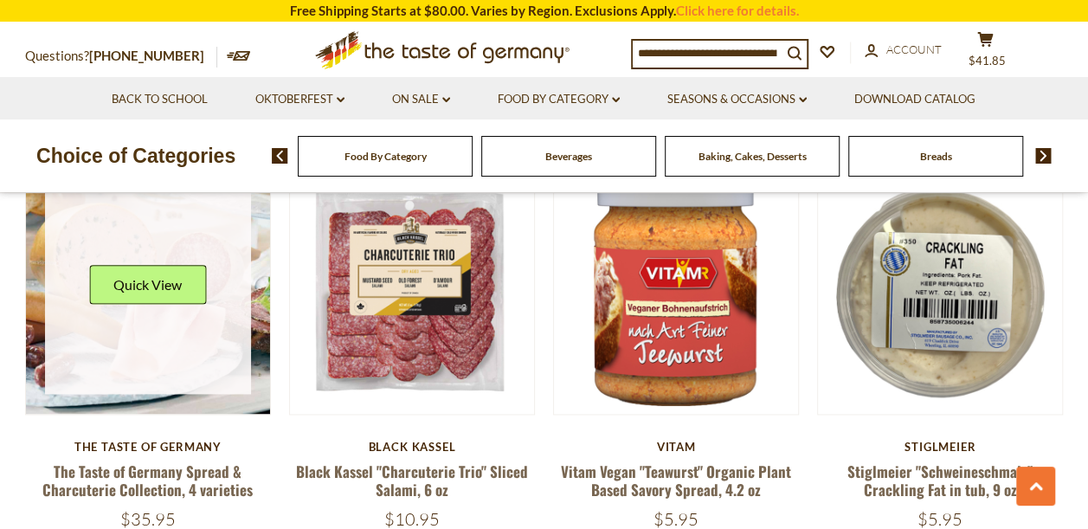
click at [178, 363] on link at bounding box center [148, 292] width 206 height 206
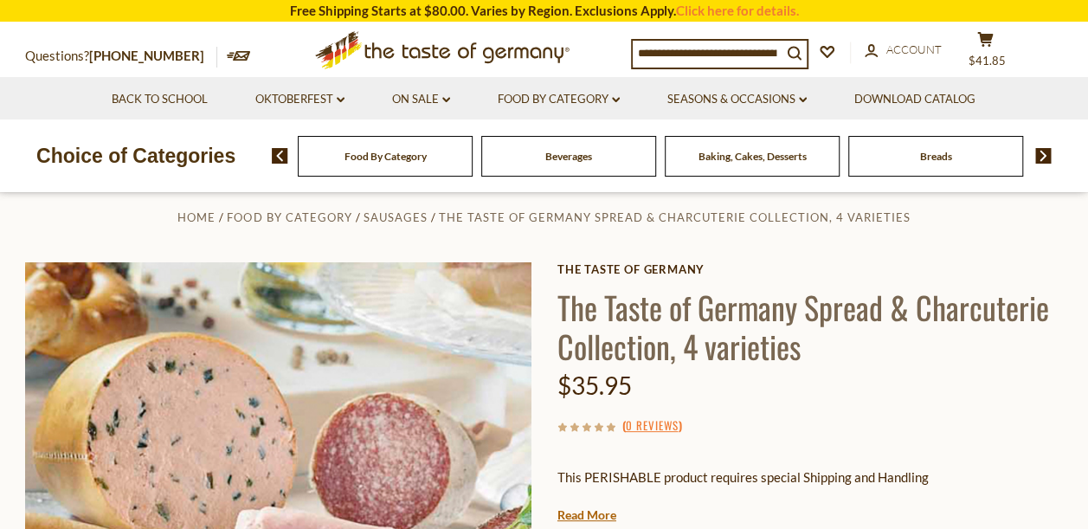
scroll to position [152, 0]
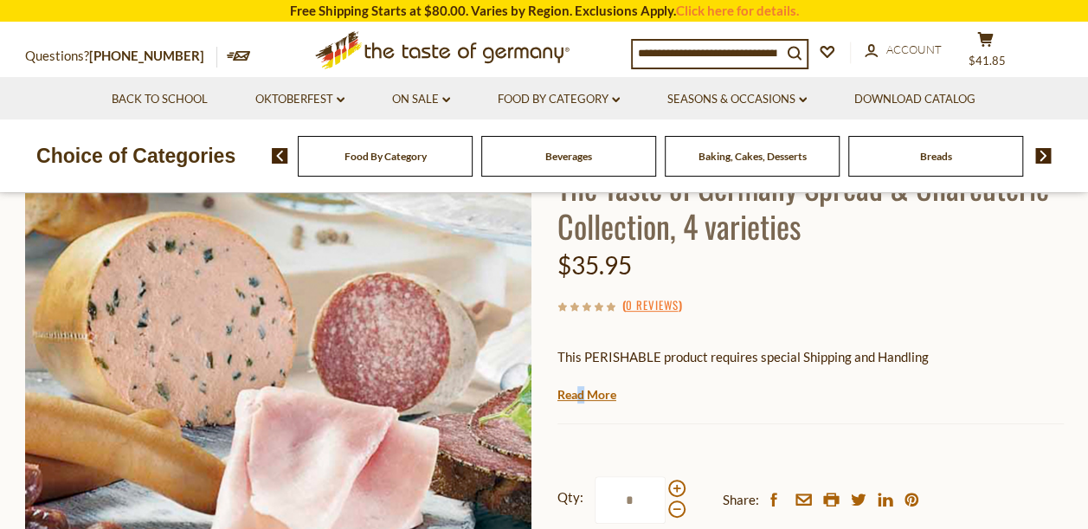
click at [580, 397] on link "Read More" at bounding box center [587, 394] width 59 height 17
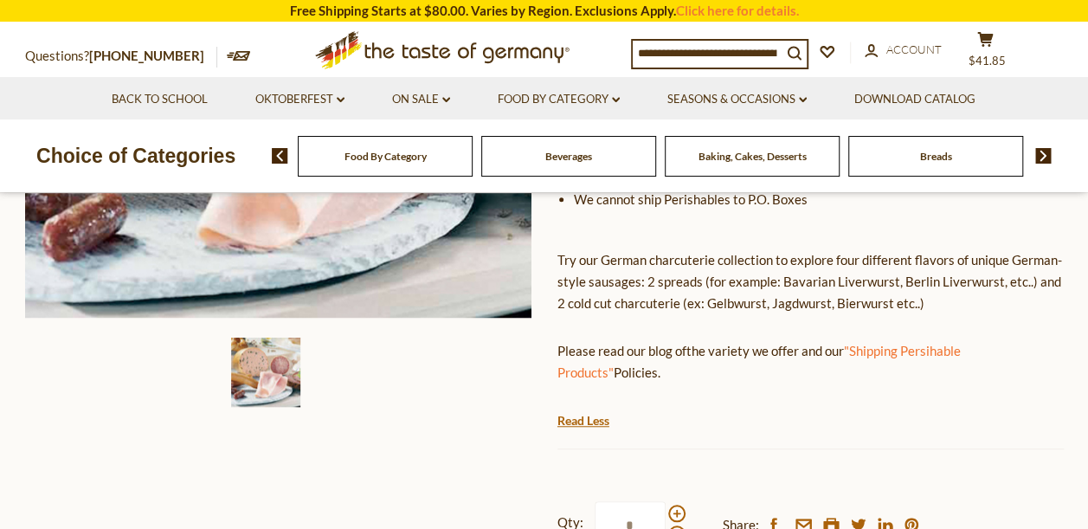
scroll to position [498, 0]
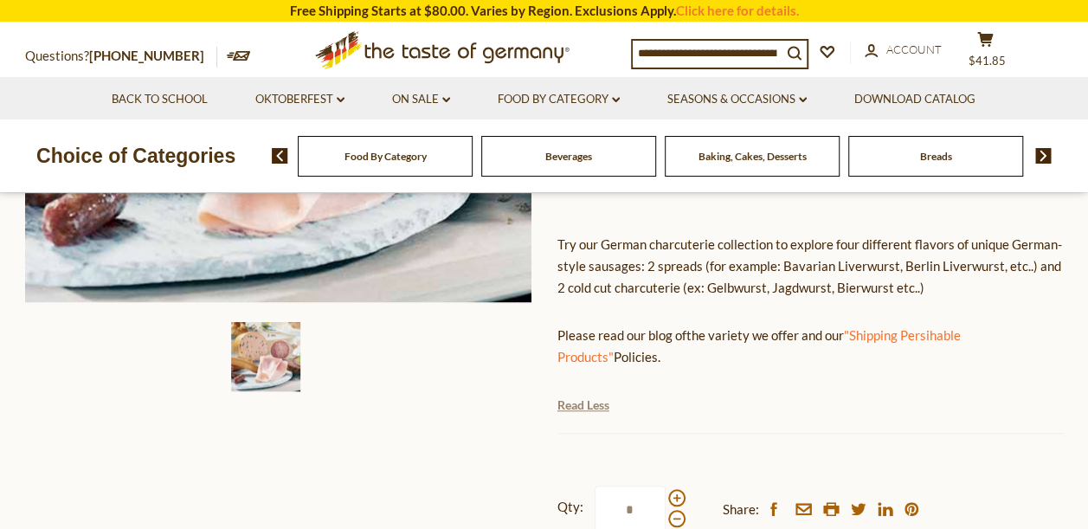
click at [593, 405] on link "Read Less" at bounding box center [584, 405] width 52 height 17
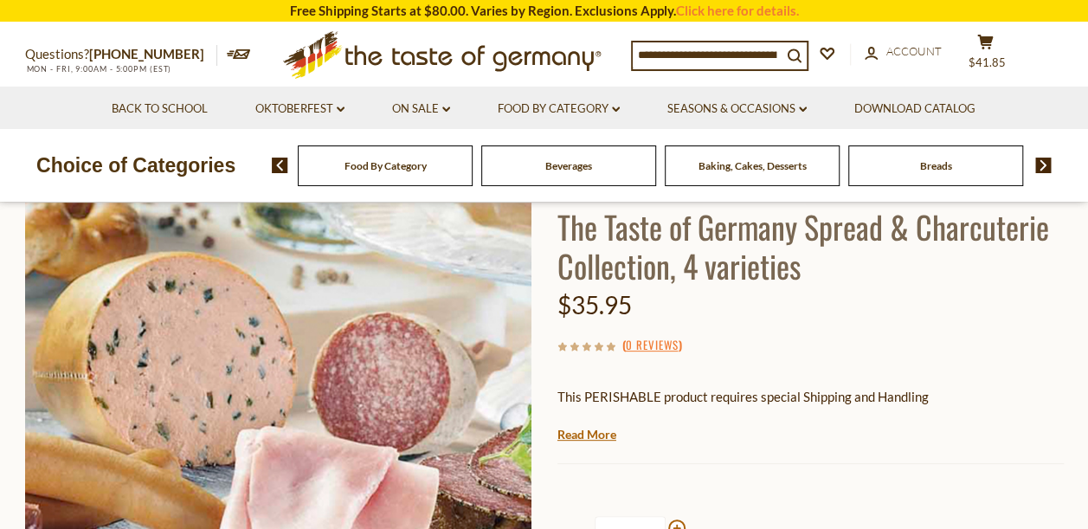
scroll to position [130, 0]
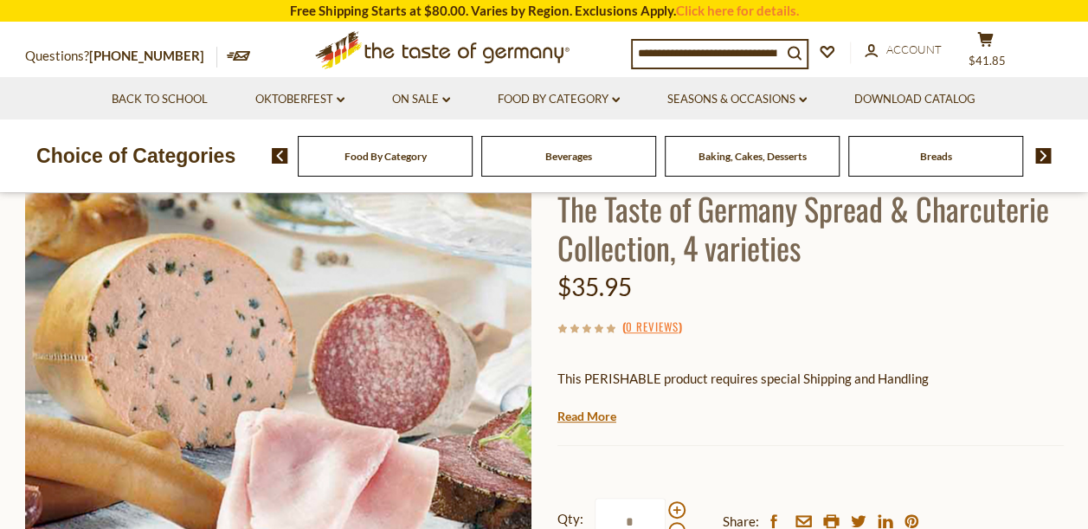
click at [679, 243] on h1 "The Taste of Germany Spread & Charcuterie Collection, 4 varieties" at bounding box center [811, 228] width 507 height 78
click at [597, 244] on h1 "The Taste of Germany Spread & Charcuterie Collection, 4 varieties" at bounding box center [811, 228] width 507 height 78
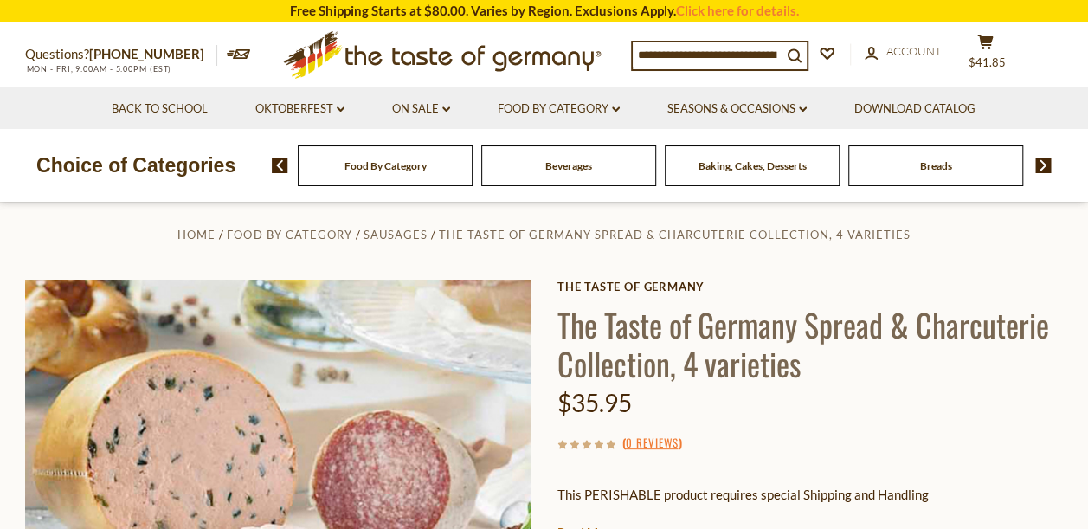
scroll to position [22, 0]
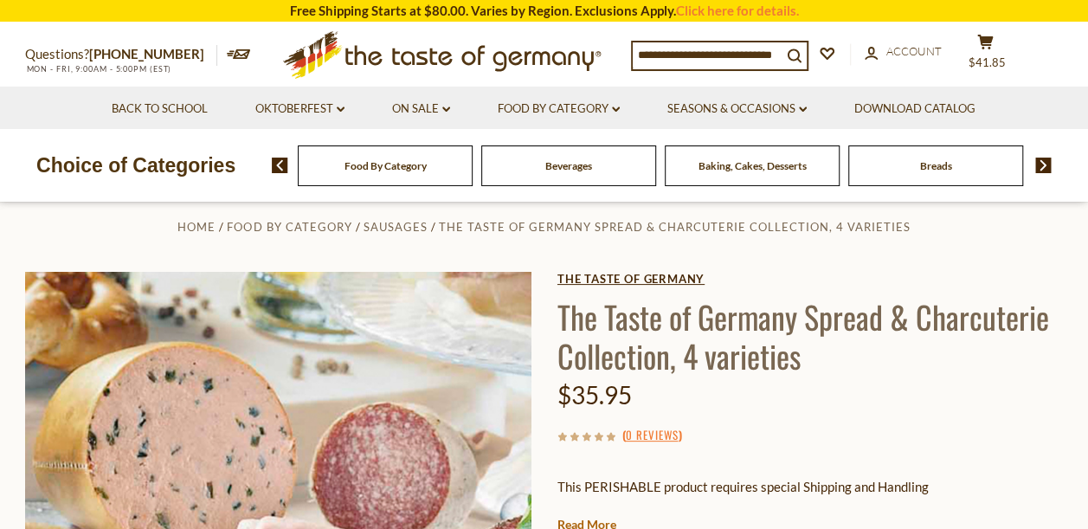
click at [610, 281] on link "The Taste of Germany" at bounding box center [811, 279] width 507 height 14
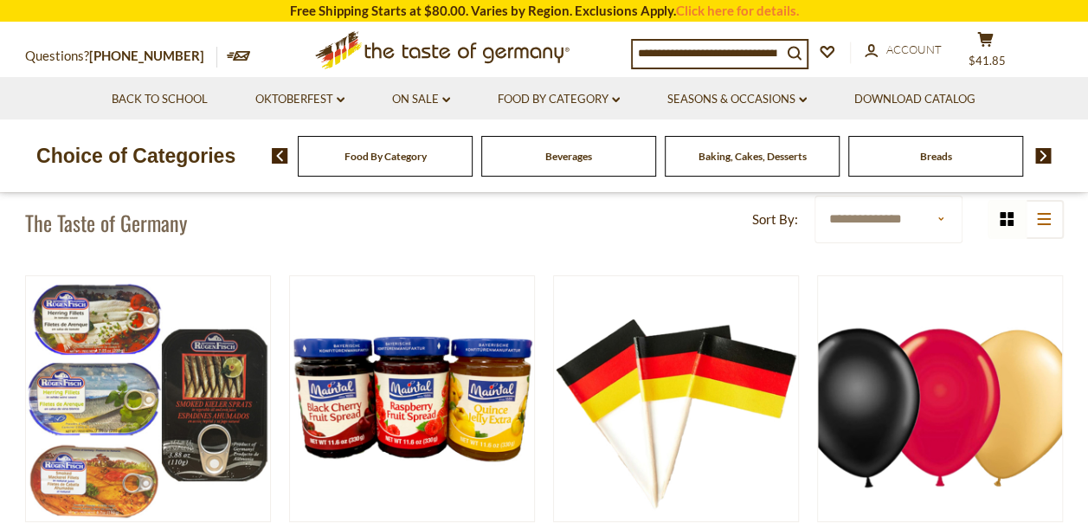
scroll to position [152, 0]
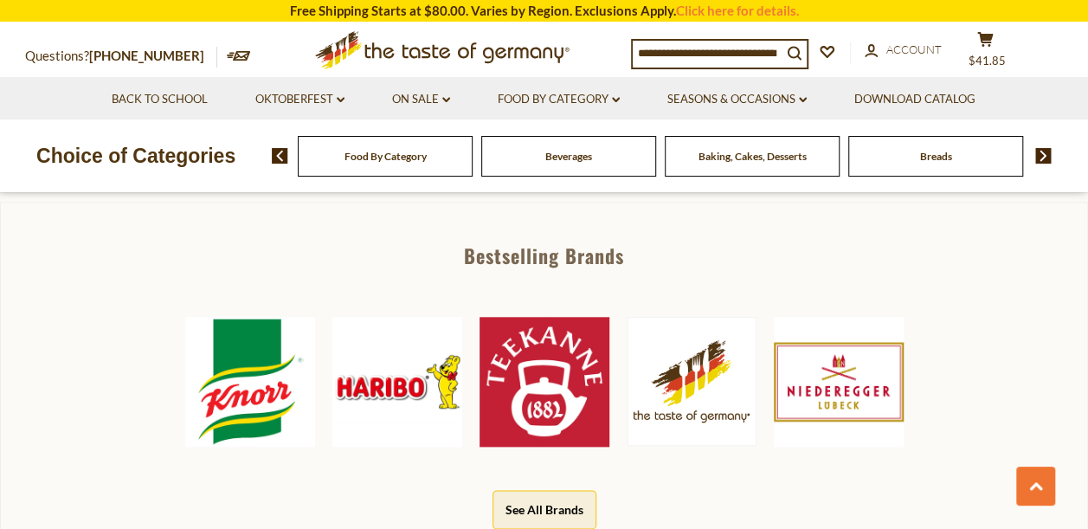
scroll to position [476, 0]
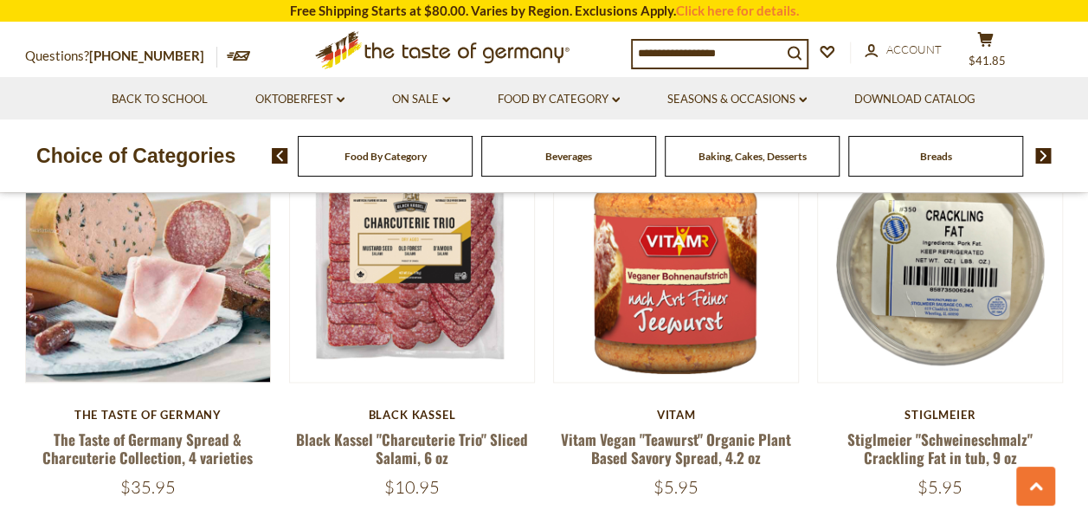
scroll to position [974, 0]
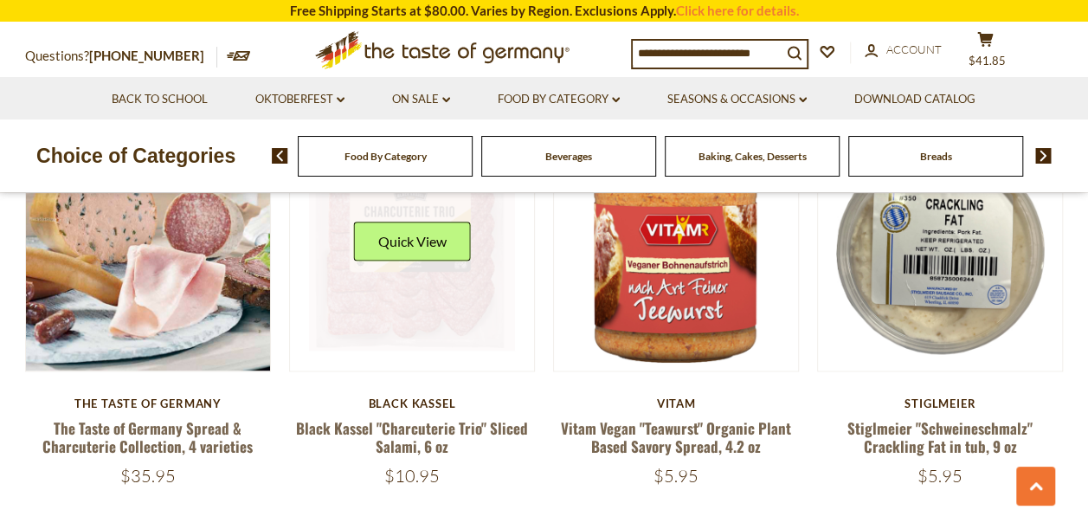
click at [387, 313] on link at bounding box center [412, 248] width 206 height 206
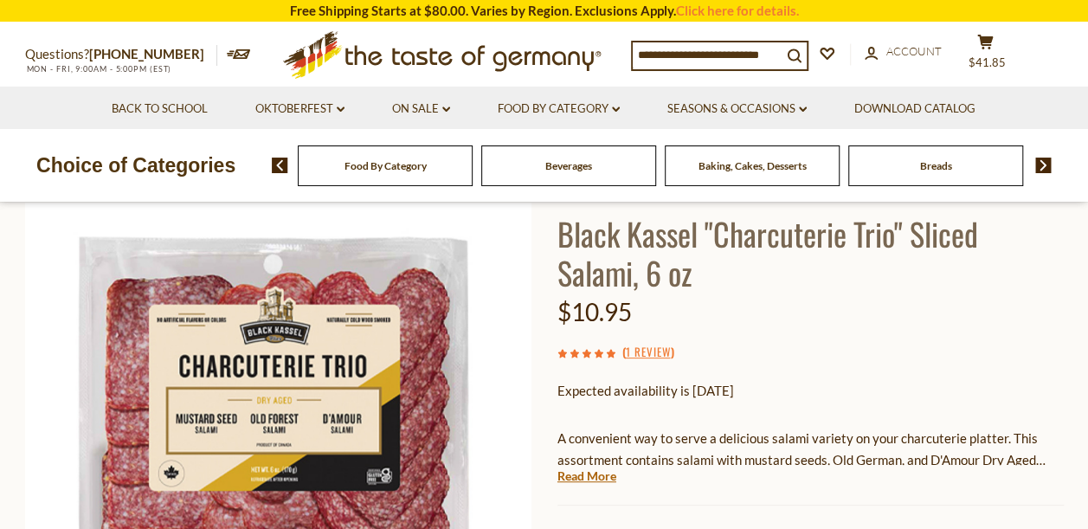
scroll to position [152, 0]
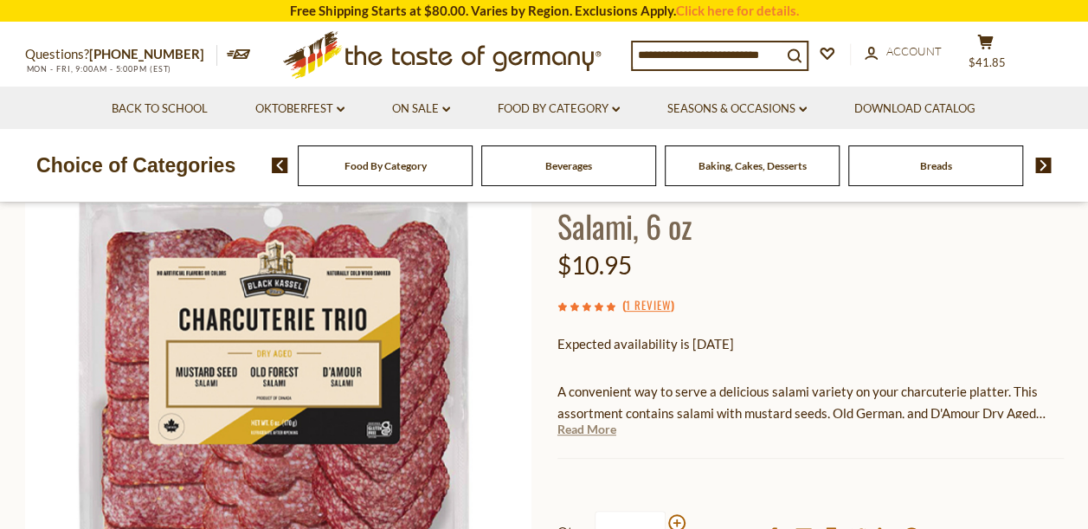
click at [578, 433] on link "Read More" at bounding box center [587, 429] width 59 height 17
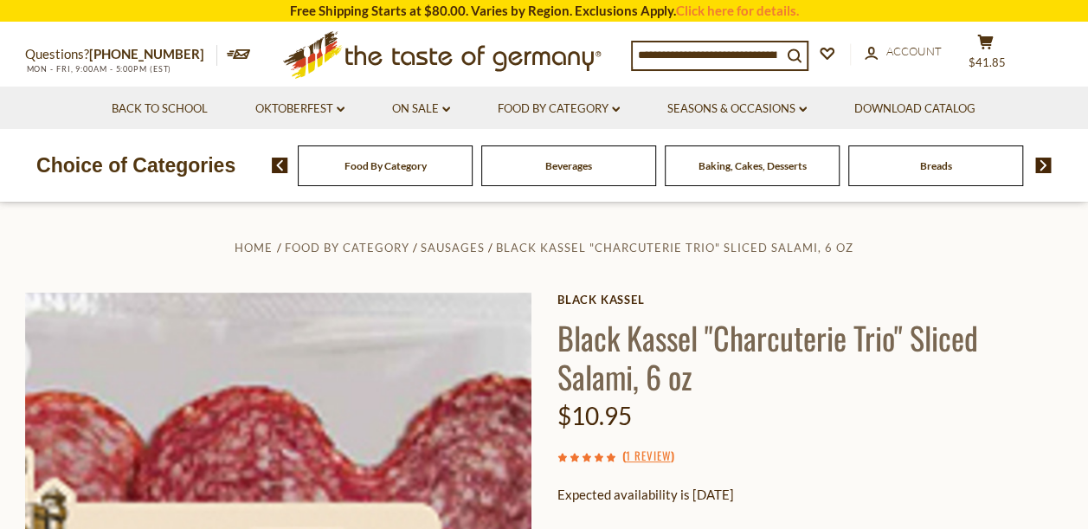
scroll to position [0, 0]
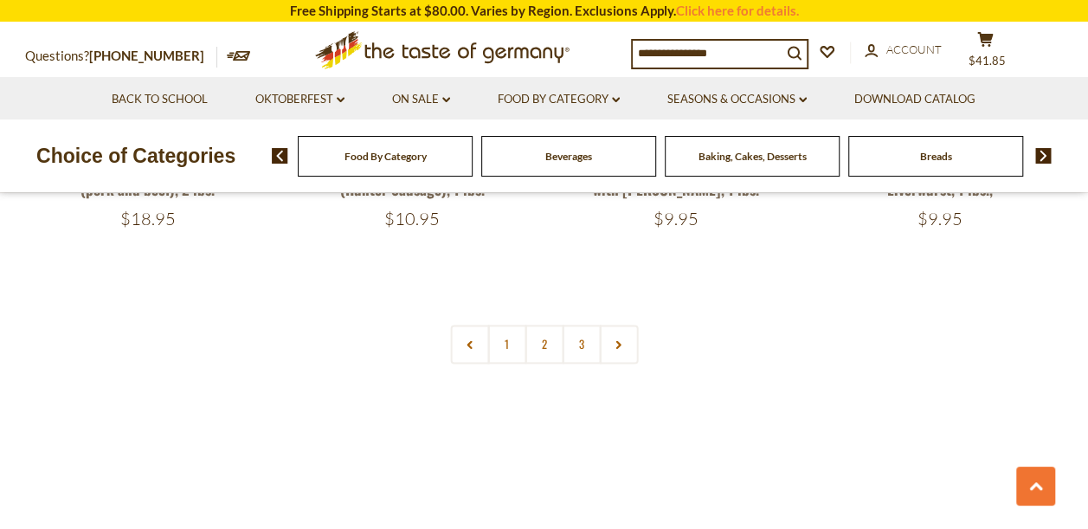
scroll to position [4200, 0]
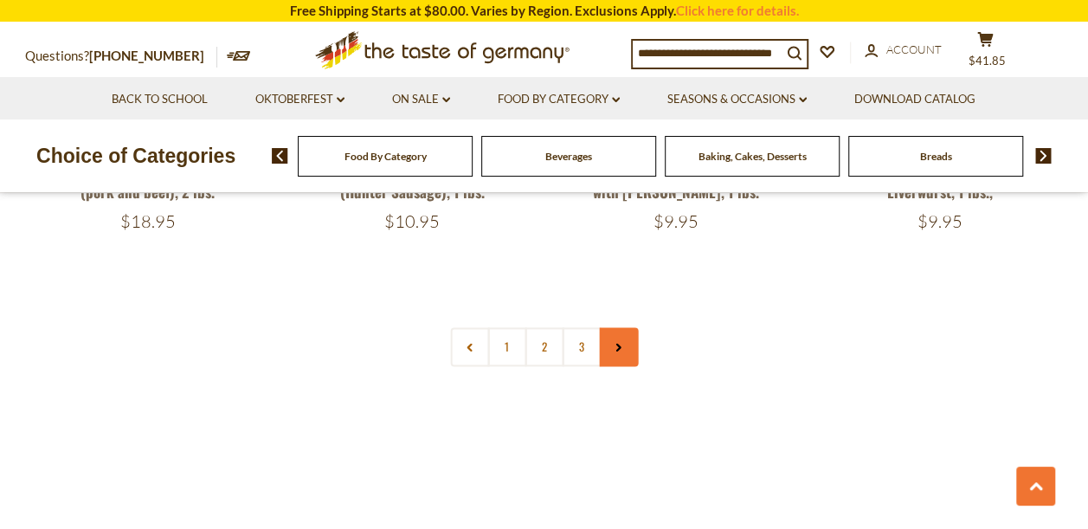
click at [636, 327] on link at bounding box center [618, 346] width 39 height 39
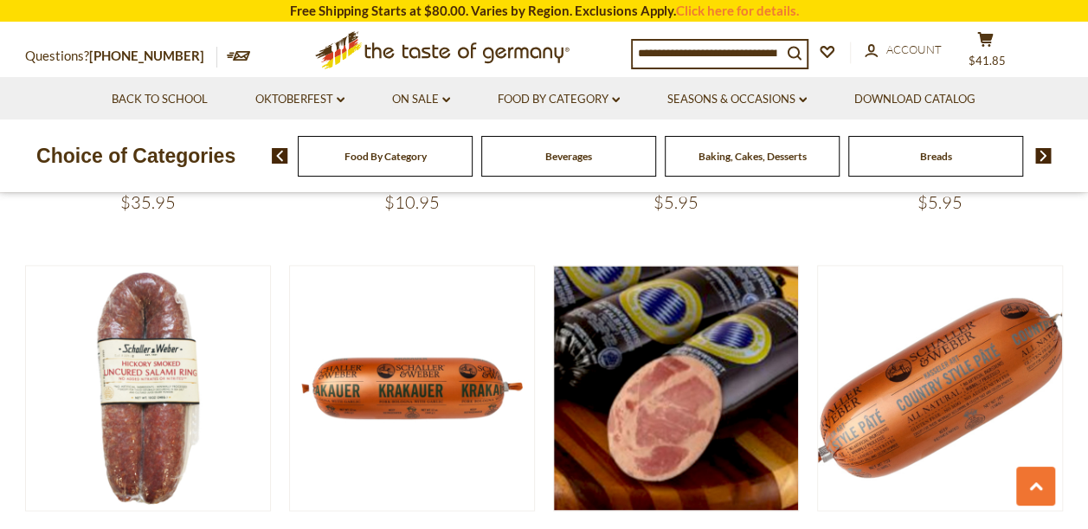
scroll to position [1256, 0]
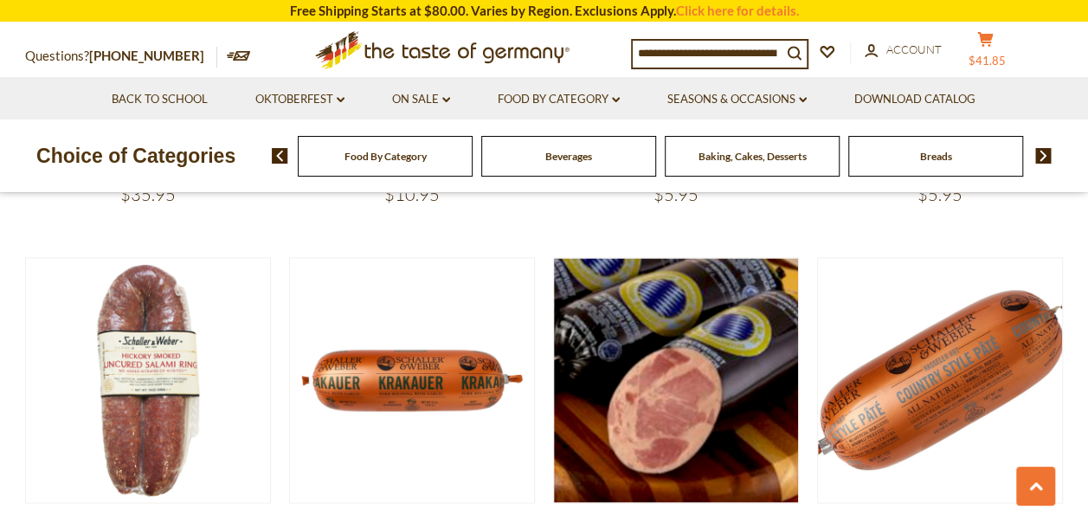
click at [1006, 52] on button "cart $41.85" at bounding box center [986, 52] width 52 height 43
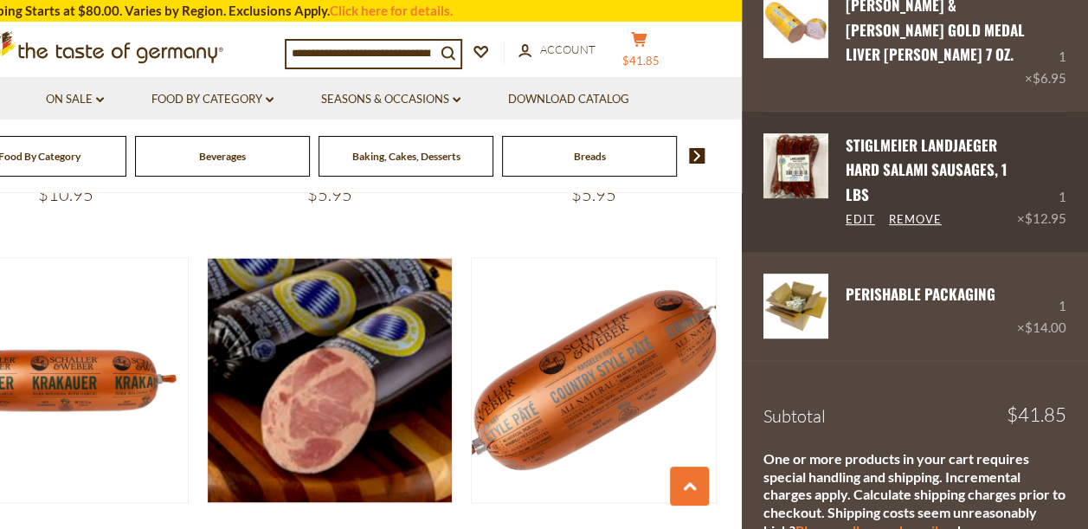
scroll to position [0, 0]
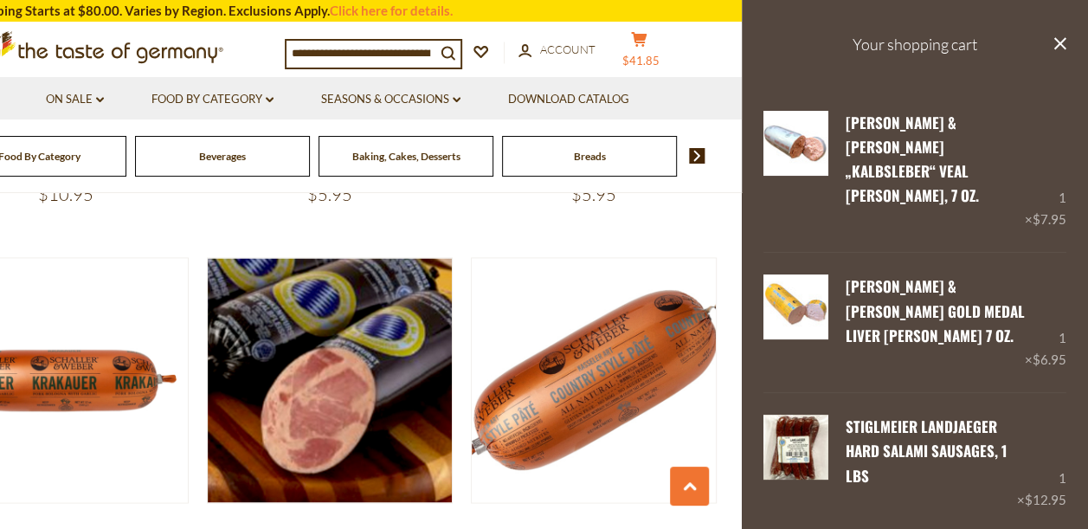
scroll to position [4113, 0]
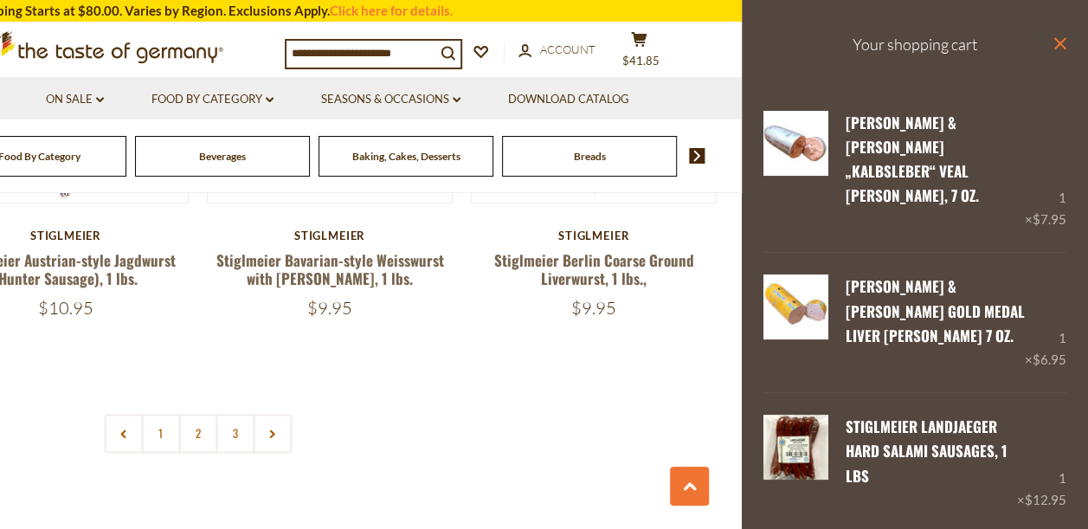
click at [1054, 46] on icon "close" at bounding box center [1060, 43] width 13 height 13
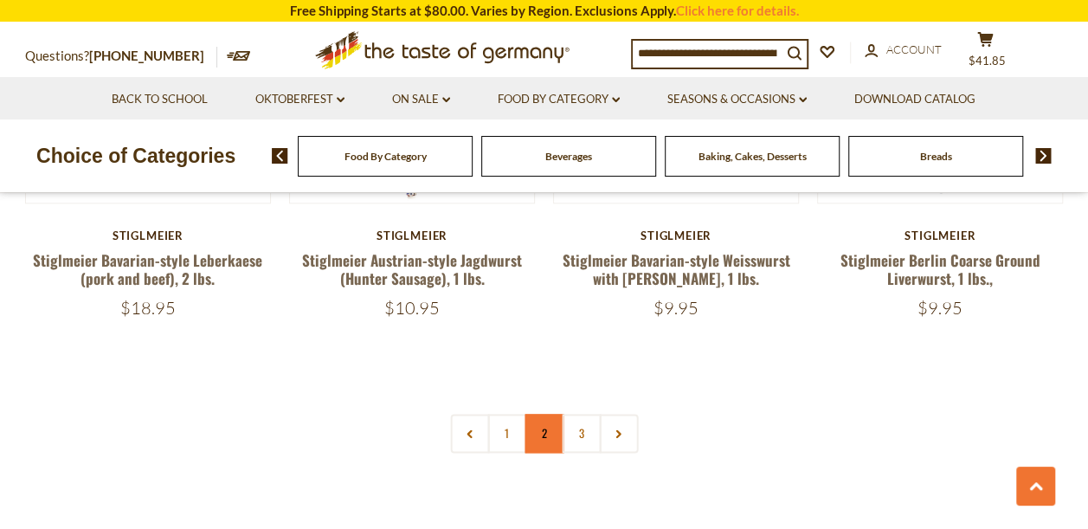
click at [551, 414] on link "2" at bounding box center [544, 433] width 39 height 39
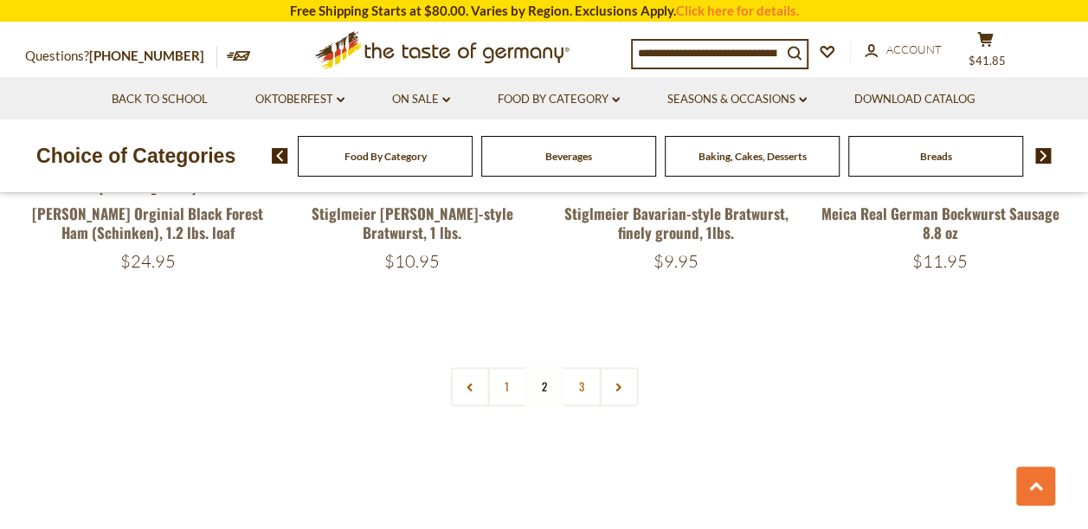
scroll to position [4159, 0]
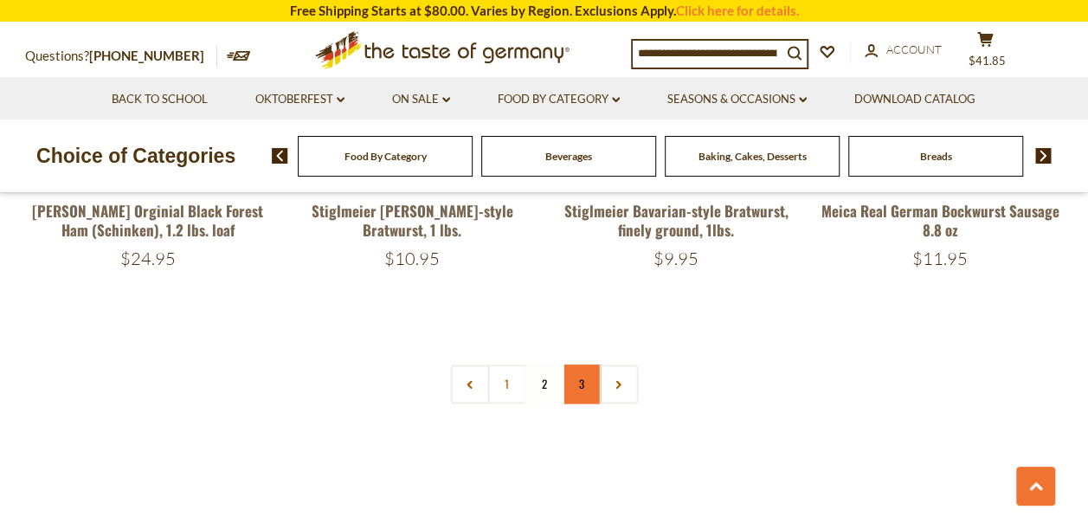
click at [584, 365] on link "3" at bounding box center [581, 384] width 39 height 39
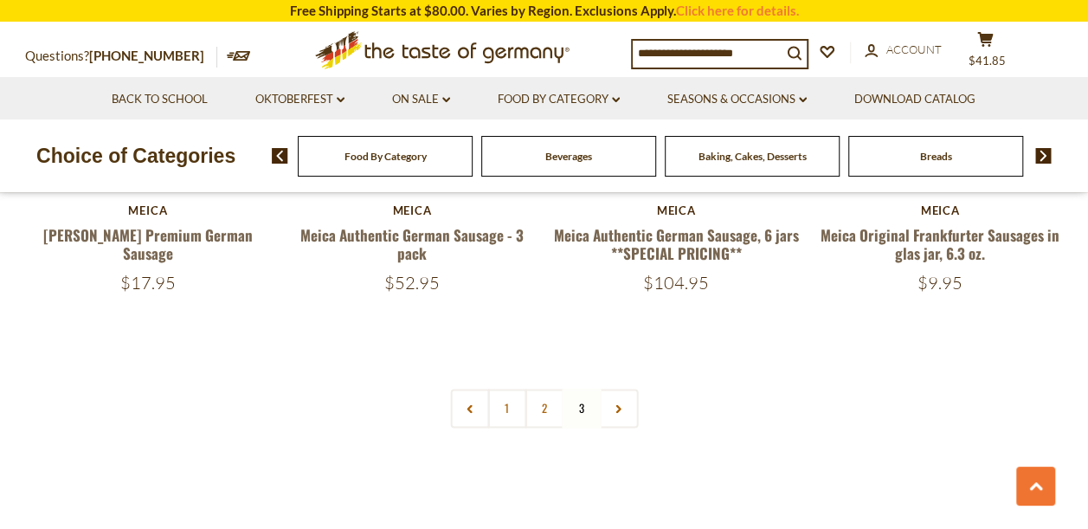
scroll to position [1171, 0]
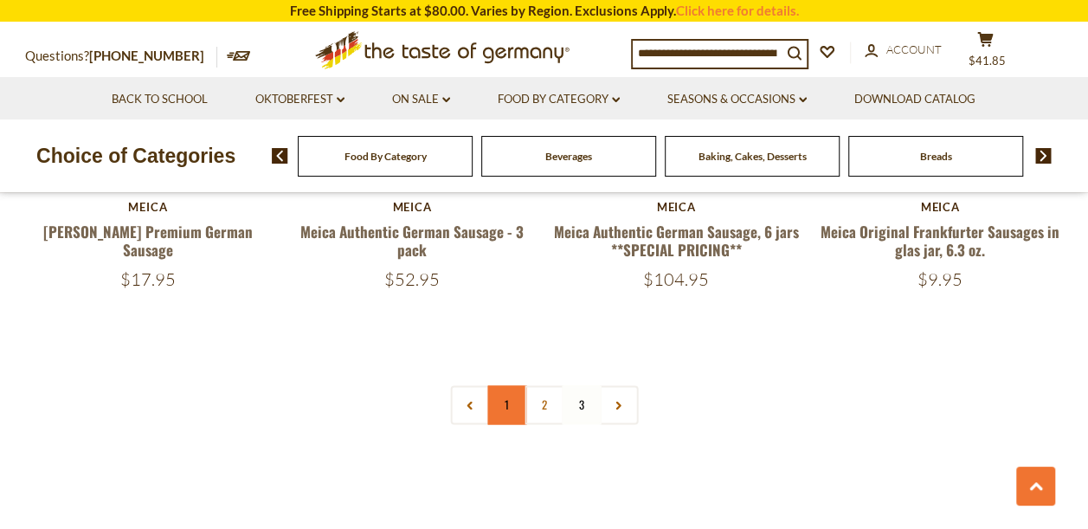
click at [499, 385] on link "1" at bounding box center [506, 404] width 39 height 39
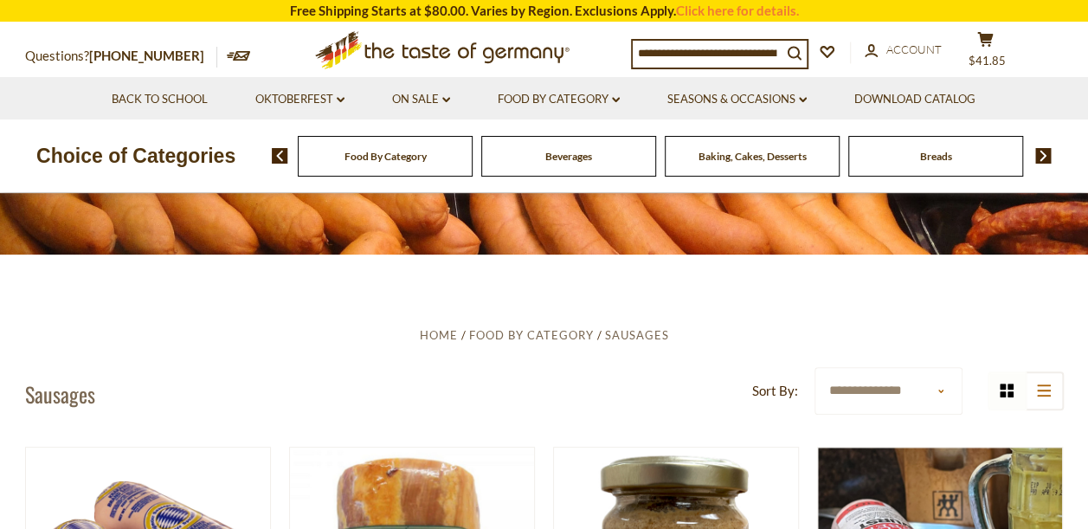
scroll to position [154, 0]
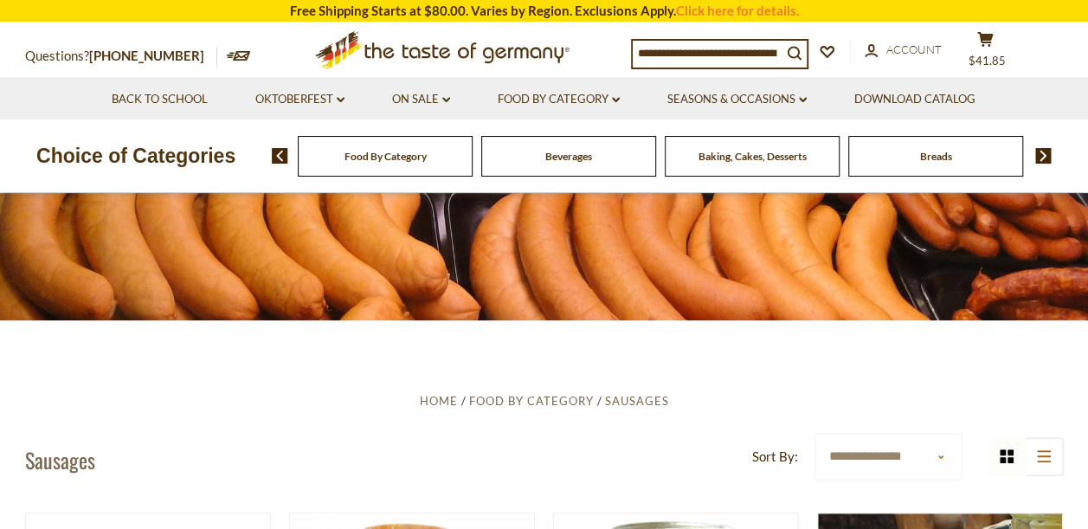
click at [351, 159] on span "Food By Category" at bounding box center [386, 156] width 82 height 13
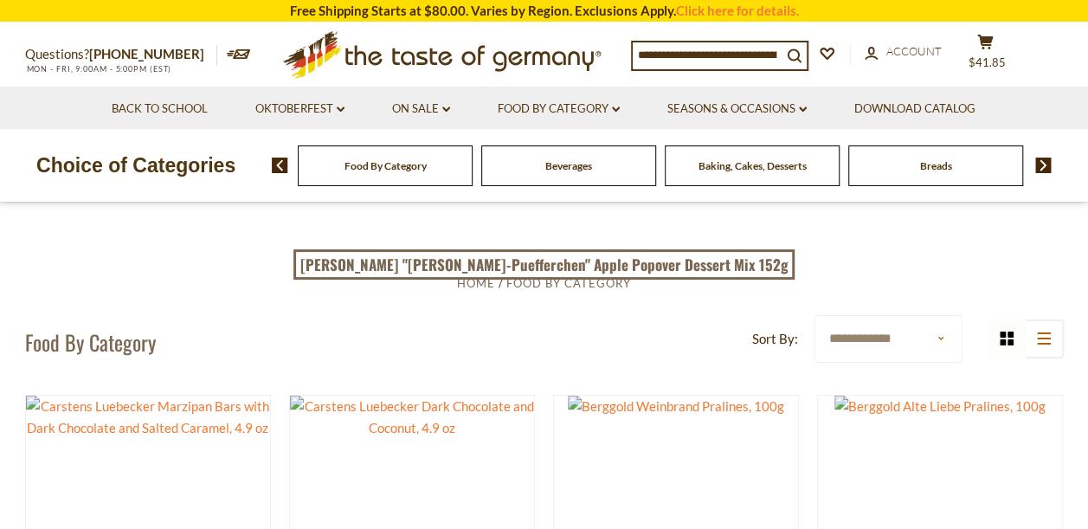
click at [278, 166] on img at bounding box center [280, 166] width 16 height 16
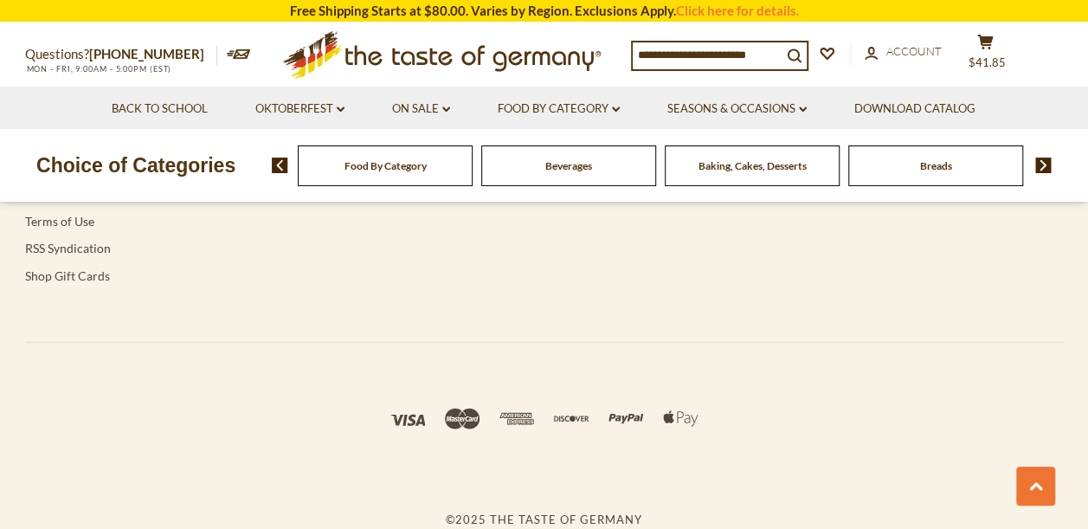
scroll to position [5506, 0]
click at [412, 169] on span "Food By Category" at bounding box center [386, 165] width 82 height 13
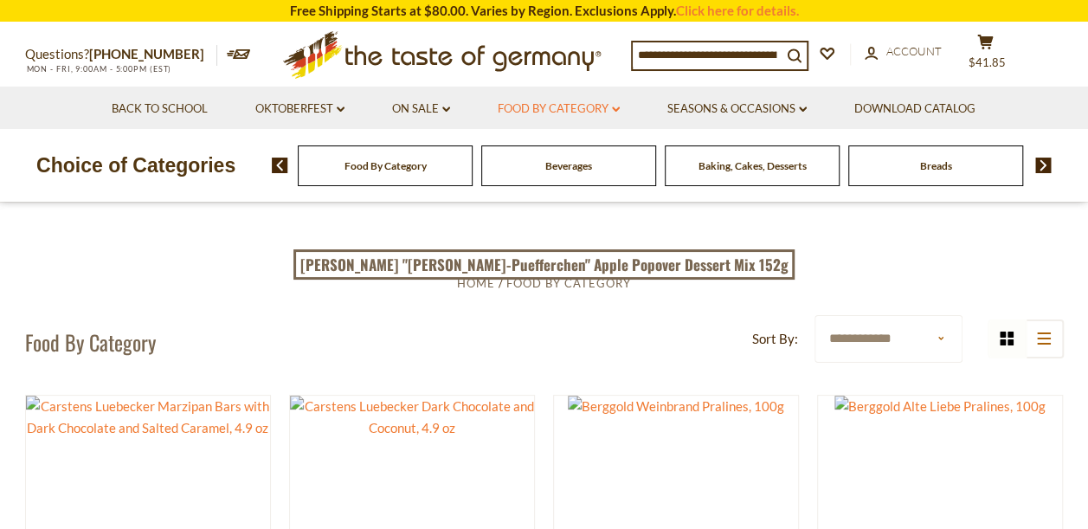
click at [584, 105] on link "Food By Category dropdown_arrow" at bounding box center [559, 109] width 122 height 19
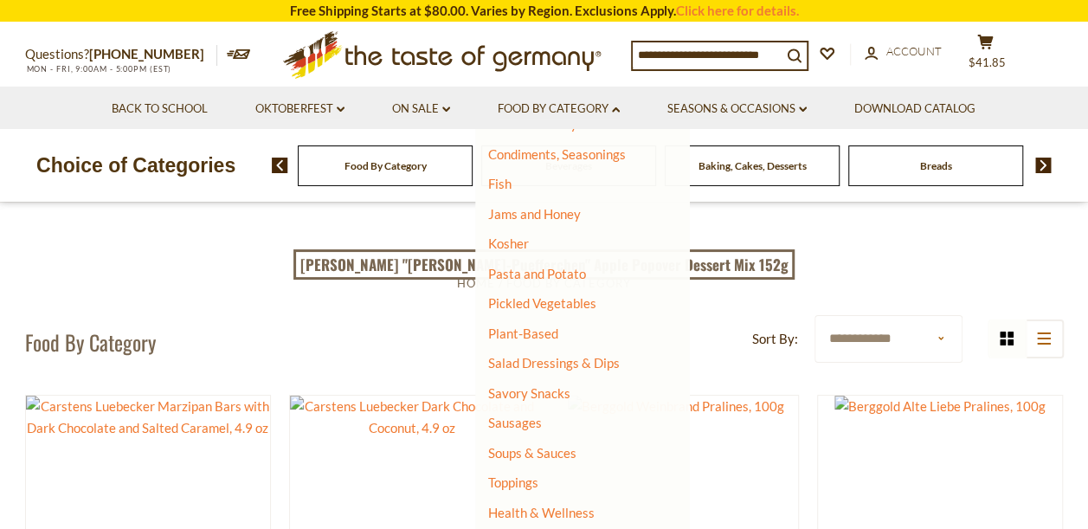
scroll to position [404, 0]
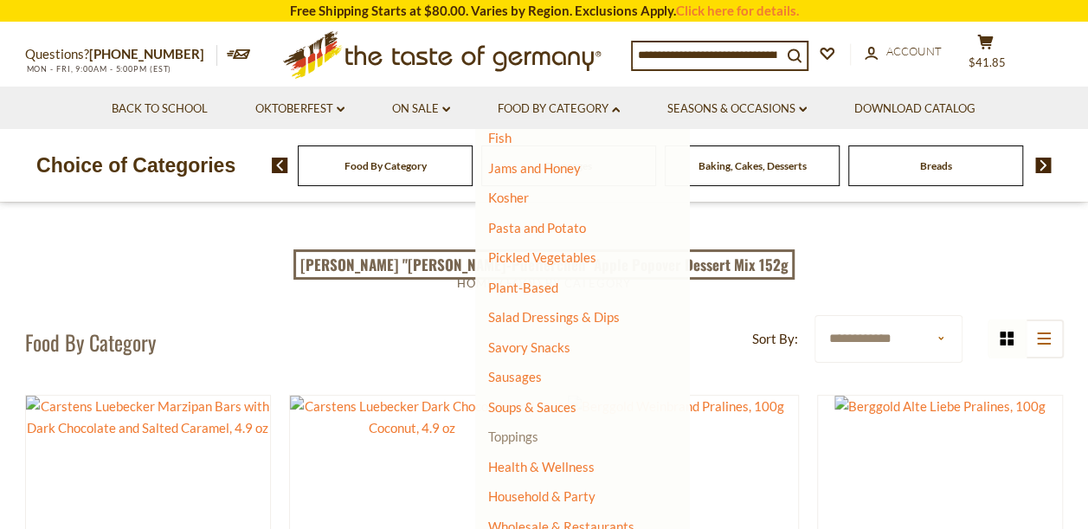
click at [506, 437] on link "Toppings" at bounding box center [513, 437] width 50 height 16
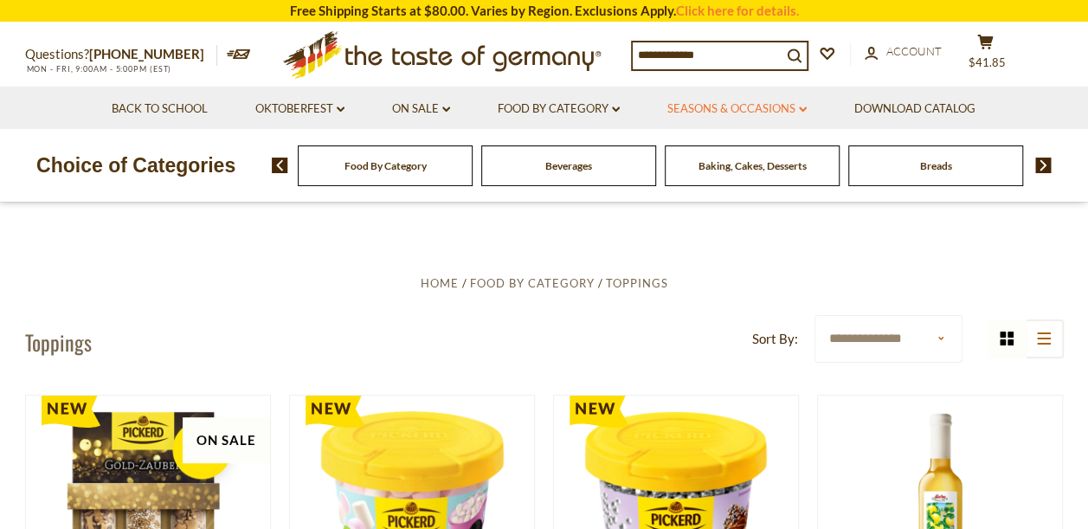
click at [759, 110] on link "Seasons & Occasions dropdown_arrow" at bounding box center [737, 109] width 139 height 19
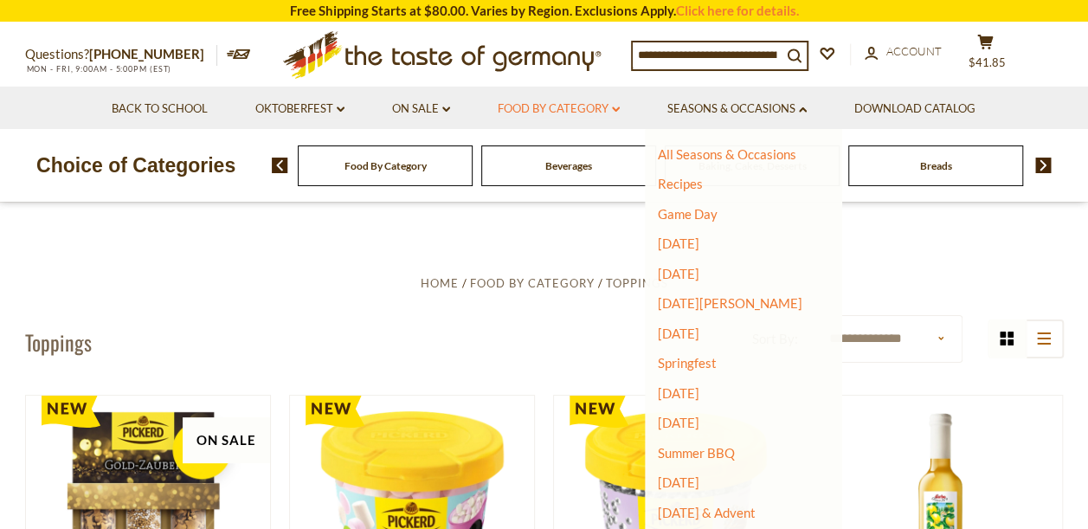
click at [553, 109] on link "Food By Category dropdown_arrow" at bounding box center [559, 109] width 122 height 19
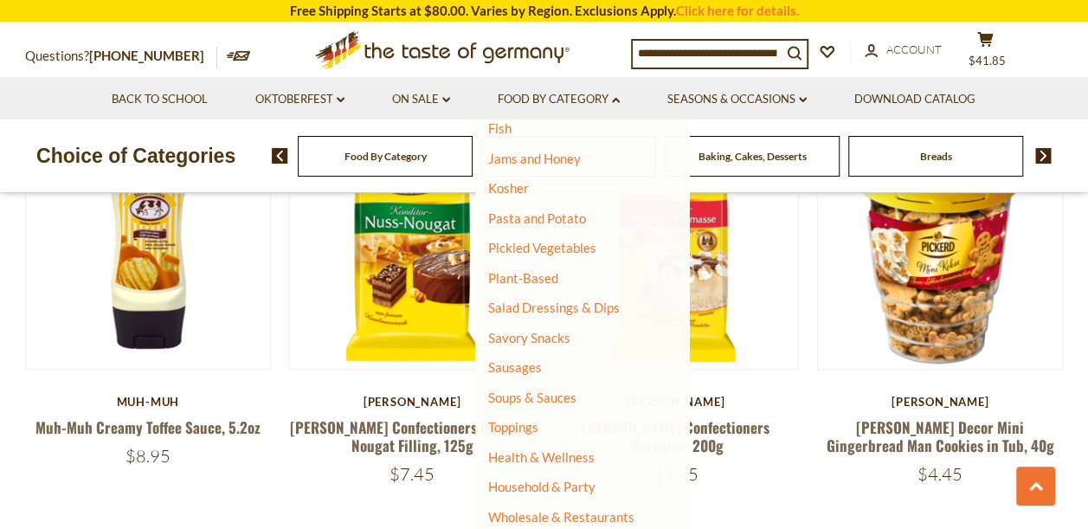
scroll to position [714, 0]
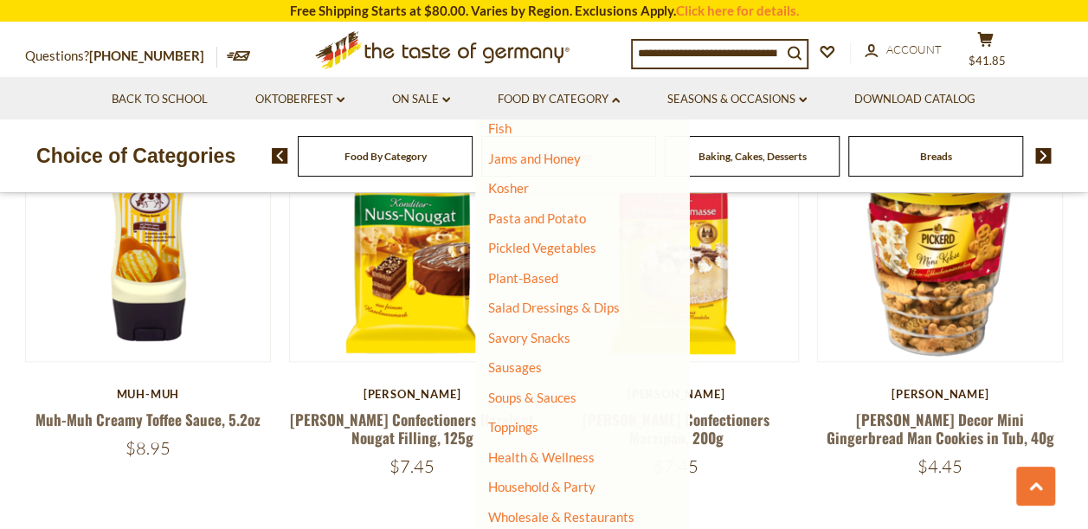
click at [518, 166] on li "Jams and Honey" at bounding box center [571, 159] width 167 height 17
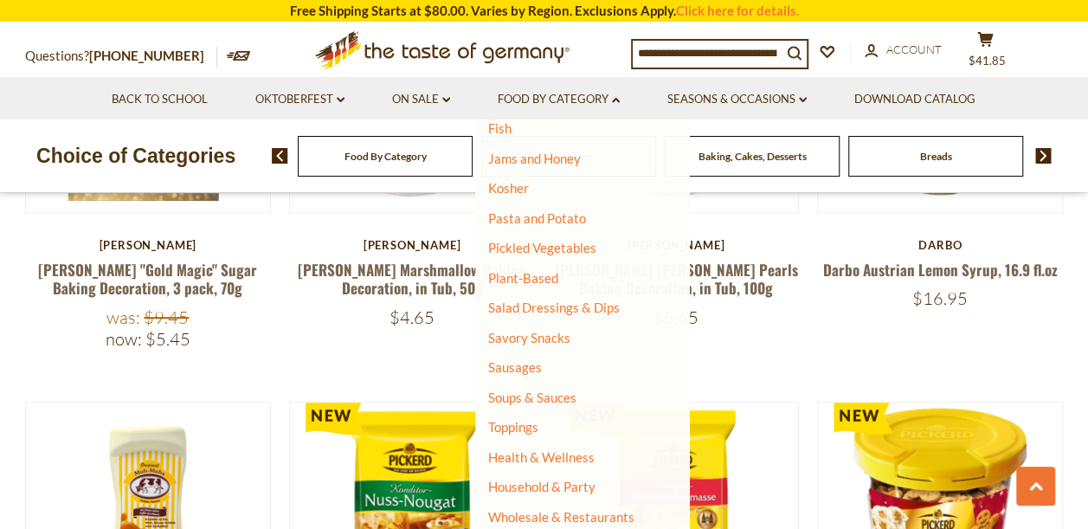
scroll to position [216, 0]
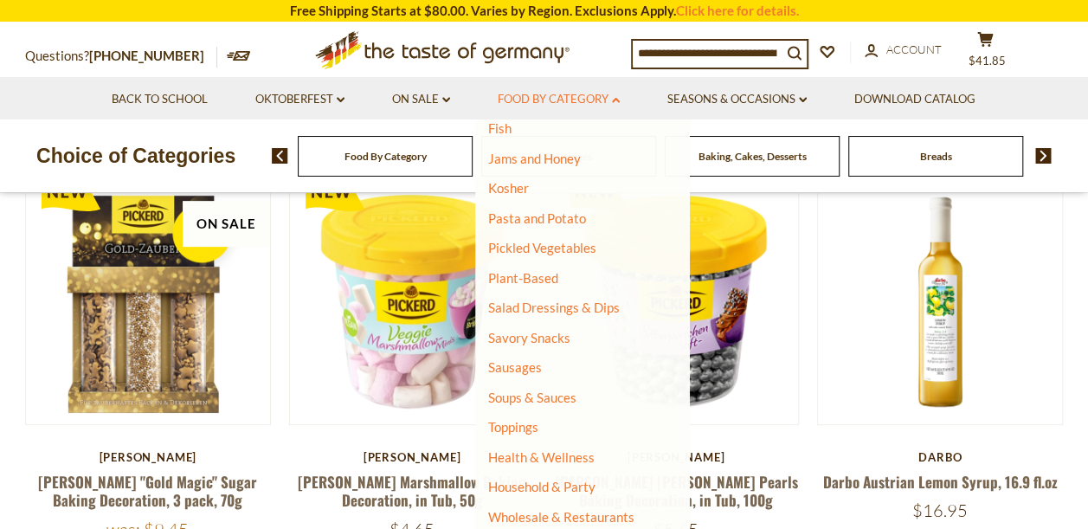
click at [533, 97] on link "Food By Category dropdown_arrow" at bounding box center [559, 99] width 122 height 19
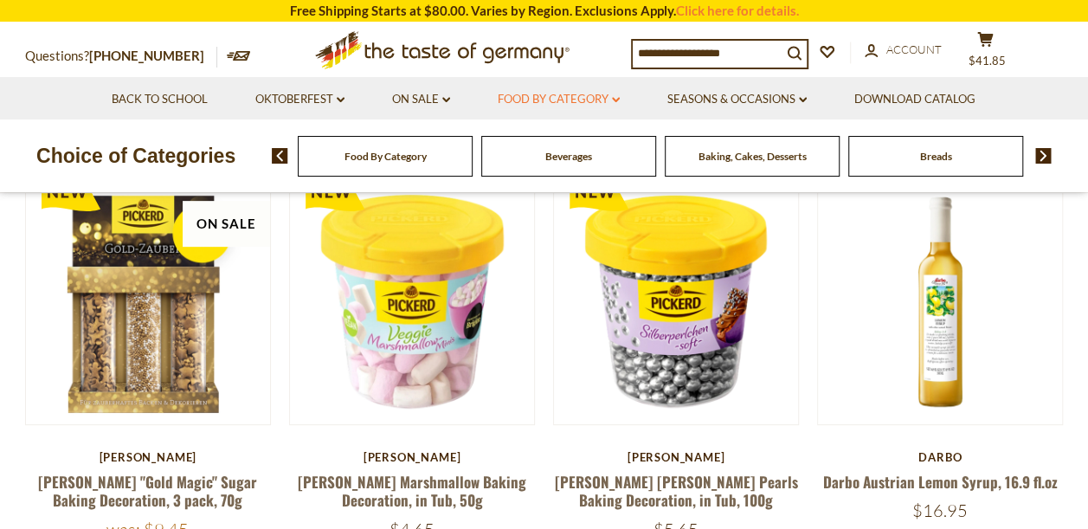
click at [533, 97] on link "Food By Category dropdown_arrow" at bounding box center [559, 99] width 122 height 19
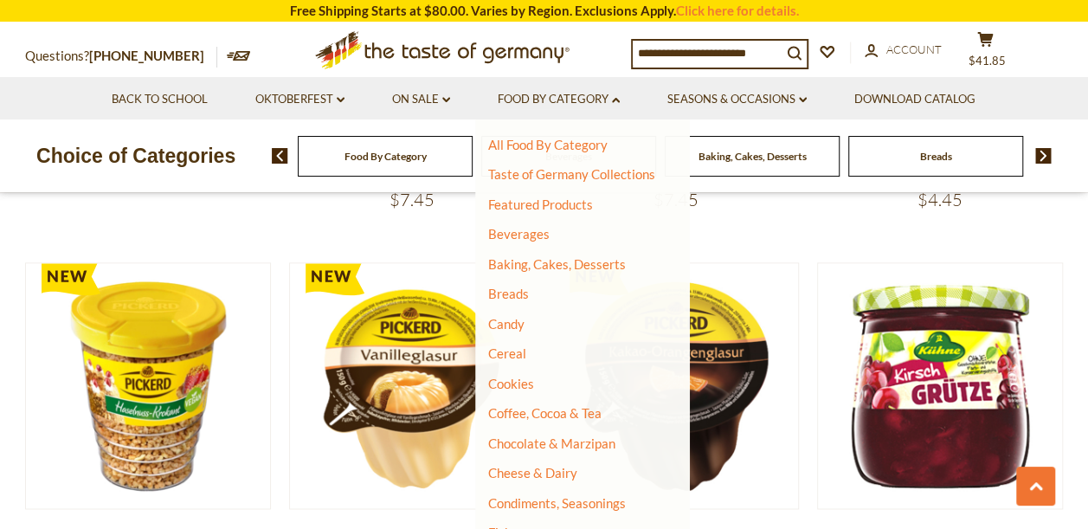
scroll to position [974, 0]
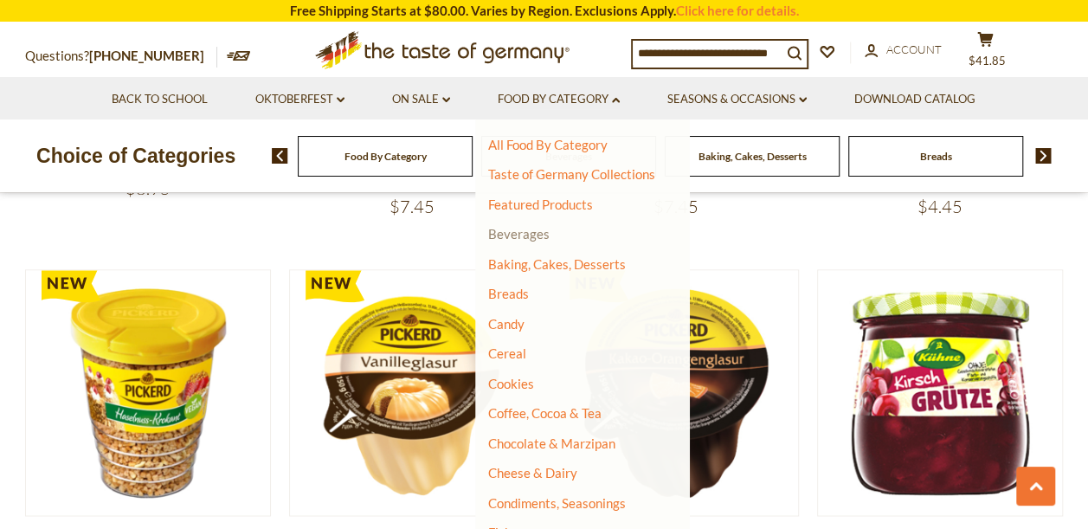
click at [528, 237] on link "Beverages" at bounding box center [518, 234] width 61 height 16
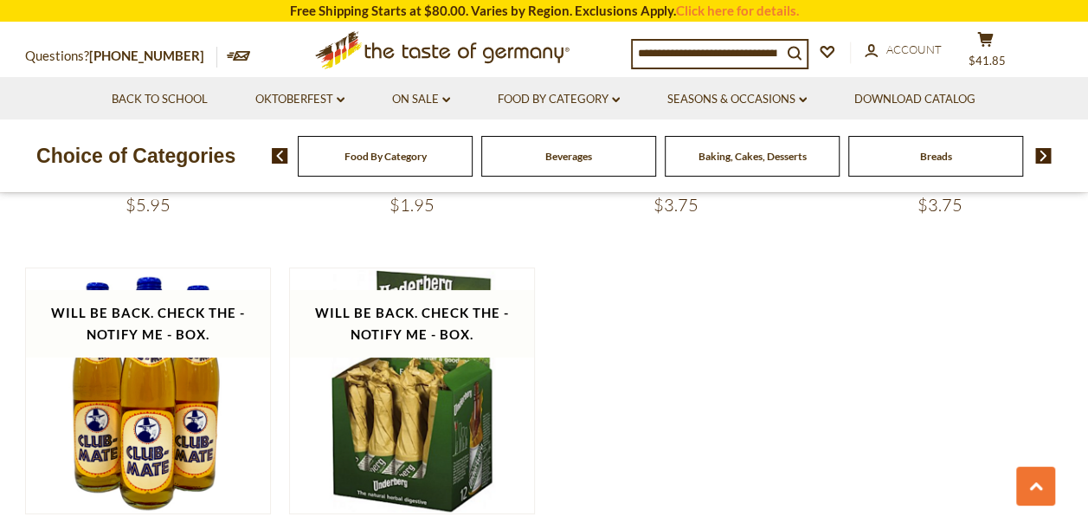
scroll to position [3322, 0]
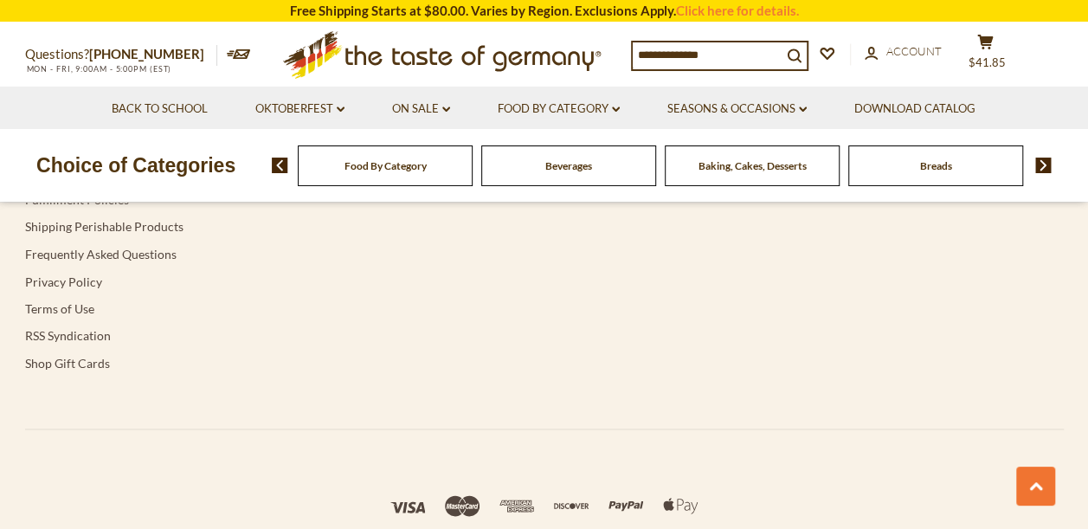
scroll to position [974, 0]
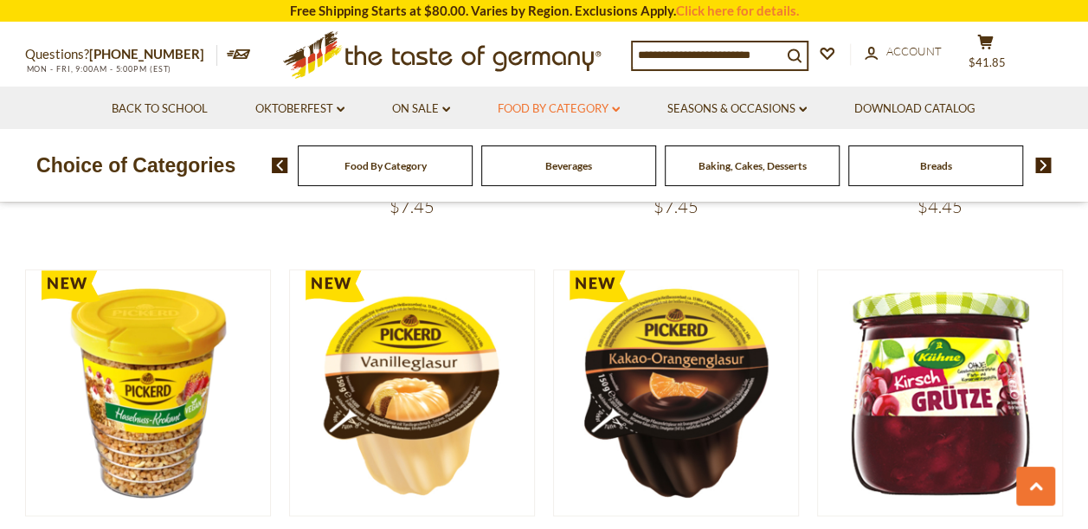
click at [573, 110] on link "Food By Category dropdown_arrow" at bounding box center [559, 109] width 122 height 19
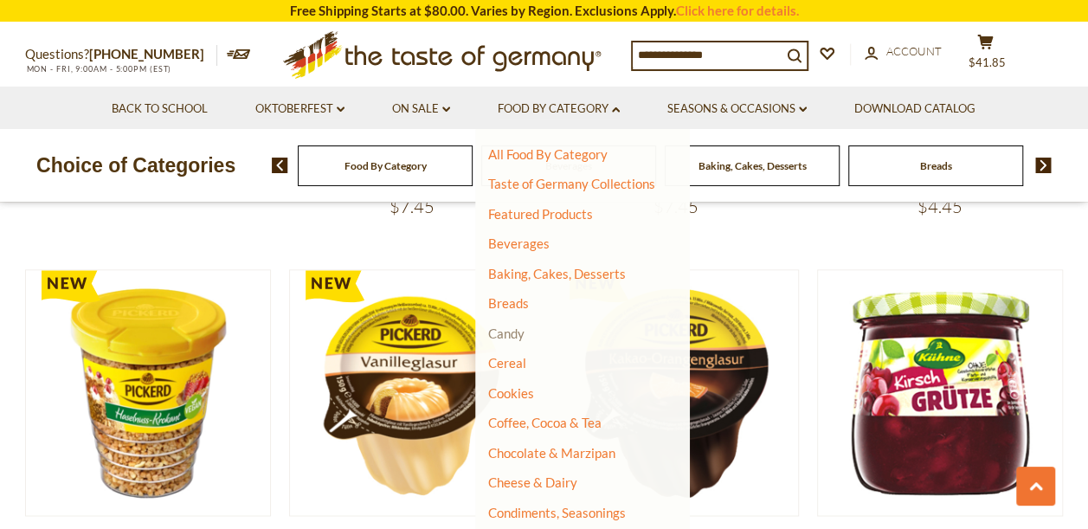
click at [506, 335] on link "Candy" at bounding box center [506, 334] width 36 height 16
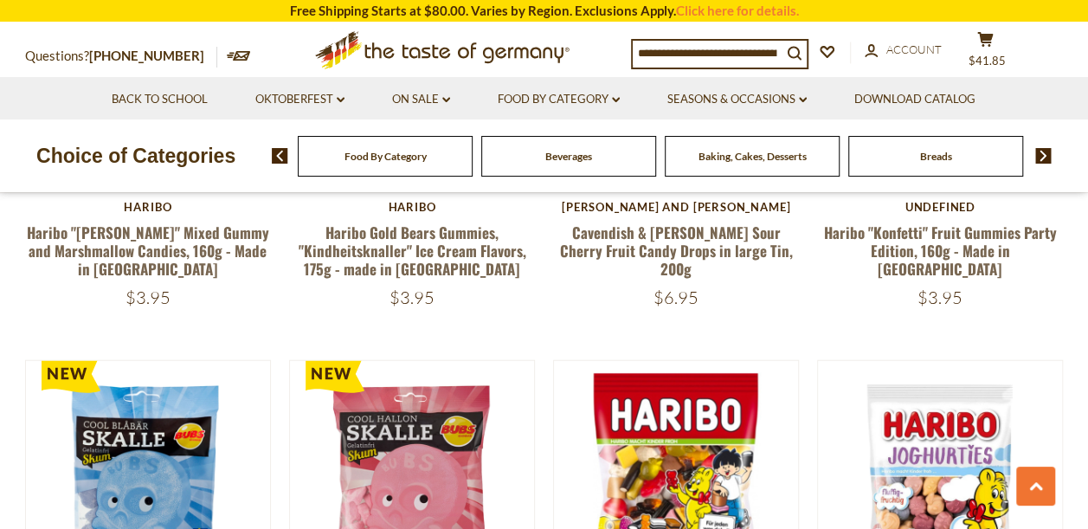
scroll to position [2035, 0]
